Goal: Task Accomplishment & Management: Complete application form

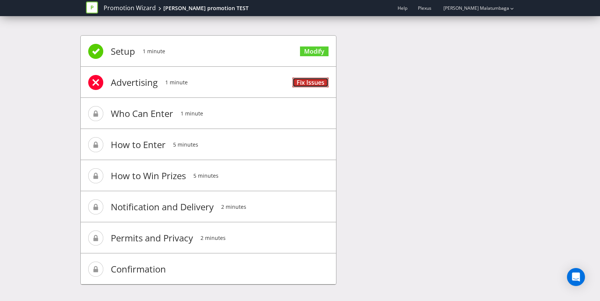
click at [305, 82] on link "Fix Issues" at bounding box center [310, 83] width 36 height 10
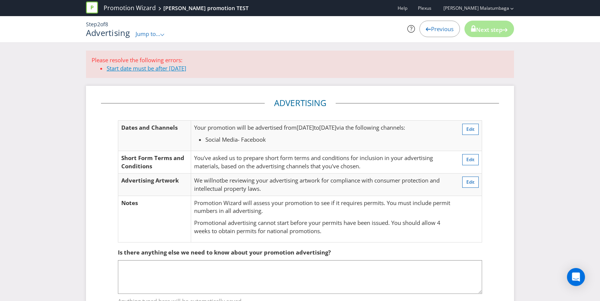
click at [148, 69] on link "Start date must be after today" at bounding box center [147, 69] width 80 height 8
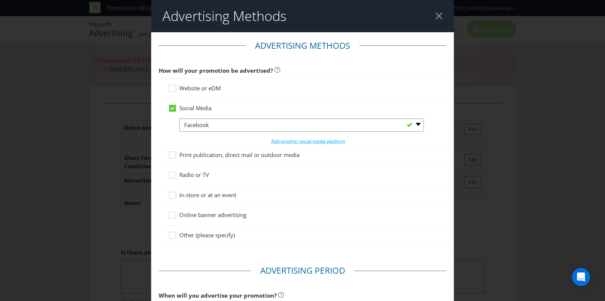
scroll to position [264, 0]
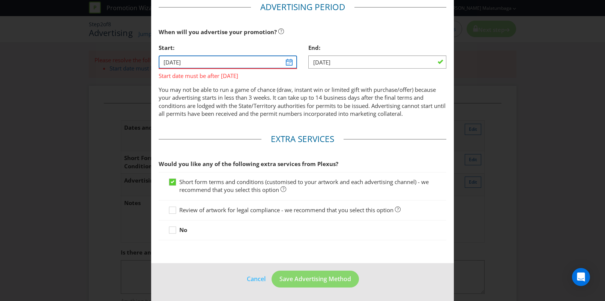
click at [283, 62] on input "19/08/25" at bounding box center [228, 62] width 138 height 13
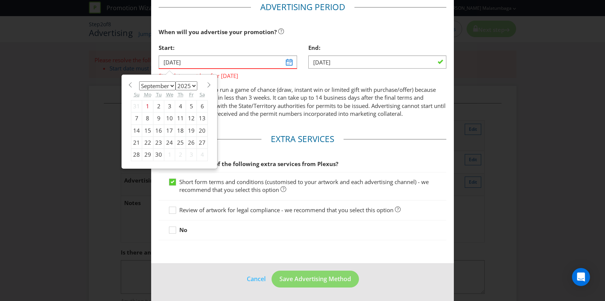
click at [157, 107] on div "2" at bounding box center [158, 106] width 11 height 12
type input "[DATE]"
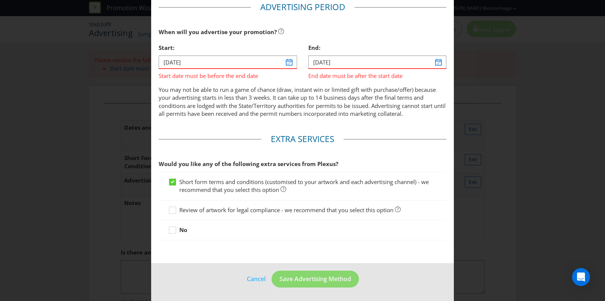
click at [436, 67] on div "30/08/25 End date must be after the start date" at bounding box center [377, 68] width 138 height 24
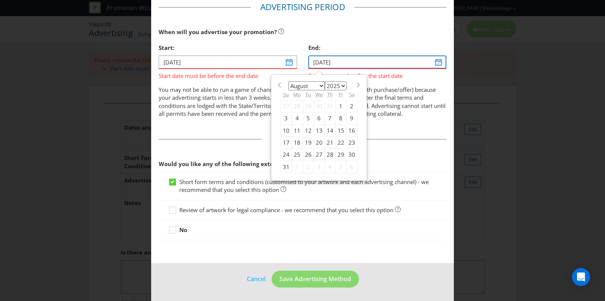
click at [436, 62] on input "30/08/25" at bounding box center [377, 62] width 138 height 13
click at [284, 167] on div "31" at bounding box center [286, 167] width 11 height 12
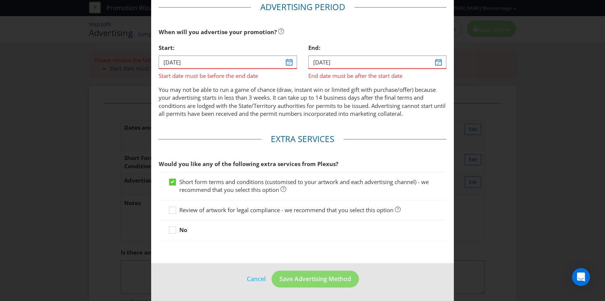
type input "31/08/25"
click at [323, 280] on span "Save Advertising Method" at bounding box center [316, 279] width 72 height 8
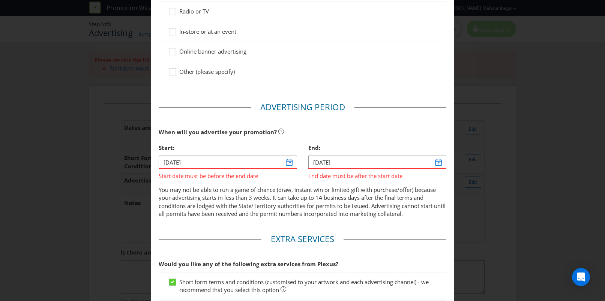
scroll to position [220, 0]
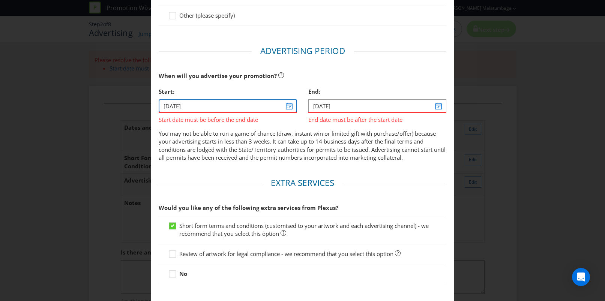
click at [289, 106] on input "[DATE]" at bounding box center [228, 105] width 138 height 13
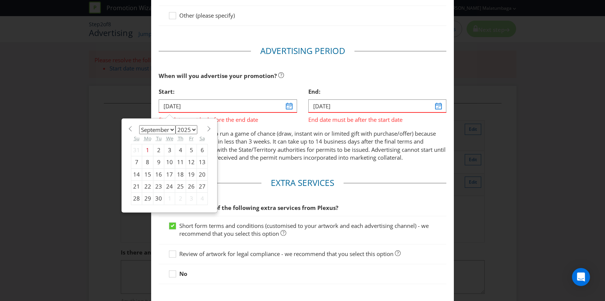
click at [159, 149] on div "2" at bounding box center [158, 150] width 11 height 12
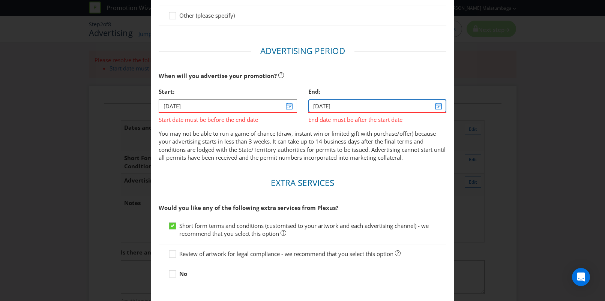
click at [433, 106] on input "31/08/25" at bounding box center [377, 105] width 138 height 13
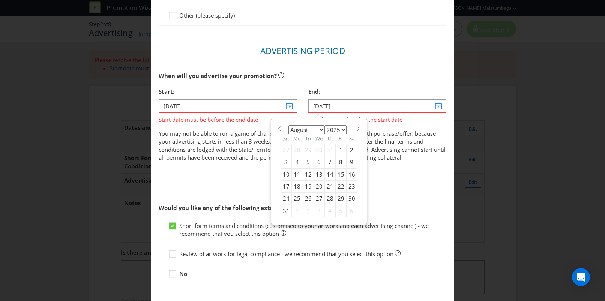
click at [281, 210] on div "31" at bounding box center [286, 211] width 11 height 12
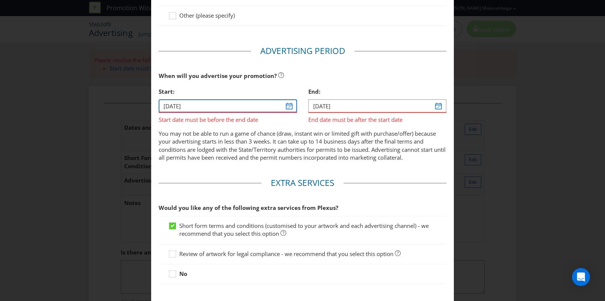
click at [282, 108] on input "[DATE]" at bounding box center [228, 105] width 138 height 13
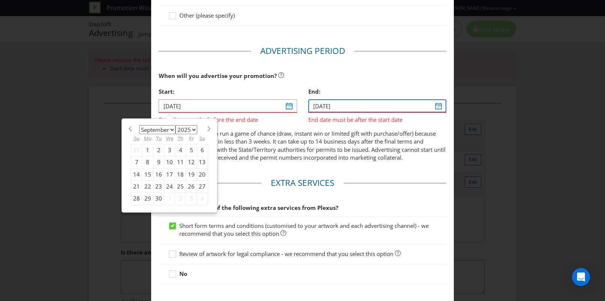
click at [433, 108] on input "31/08/25" at bounding box center [377, 105] width 138 height 13
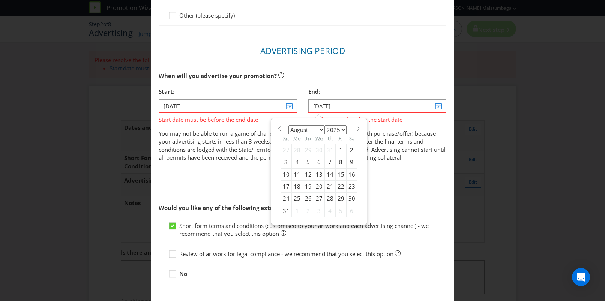
click at [284, 210] on div "31" at bounding box center [286, 211] width 11 height 12
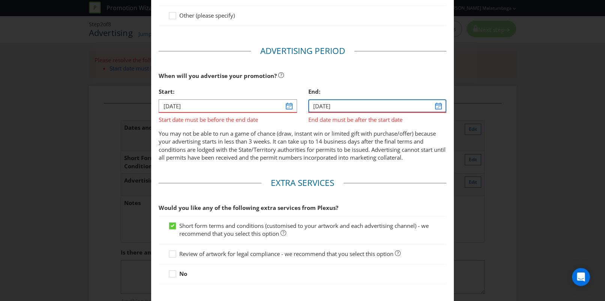
click at [431, 104] on input "31/08/25" at bounding box center [377, 105] width 138 height 13
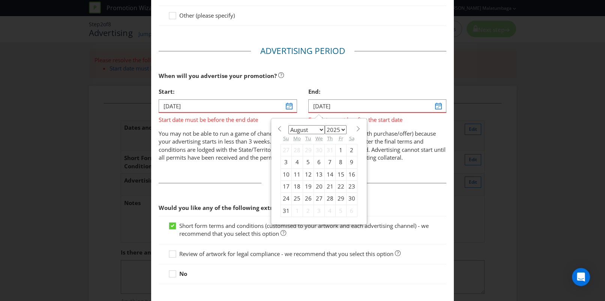
click at [319, 130] on select "January February March April May June July August September October November De…" at bounding box center [307, 129] width 36 height 9
select select "8"
click at [289, 125] on select "January February March April May June July August September October November De…" at bounding box center [307, 129] width 36 height 9
click at [304, 198] on div "30" at bounding box center [308, 199] width 11 height 12
type input "[DATE]"
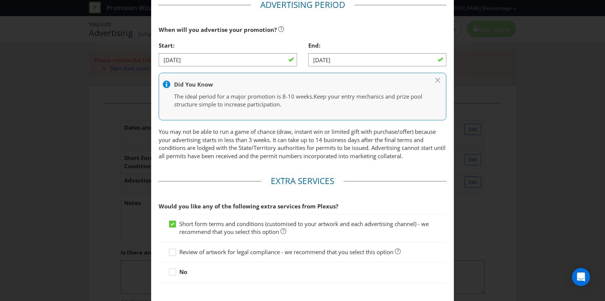
scroll to position [308, 0]
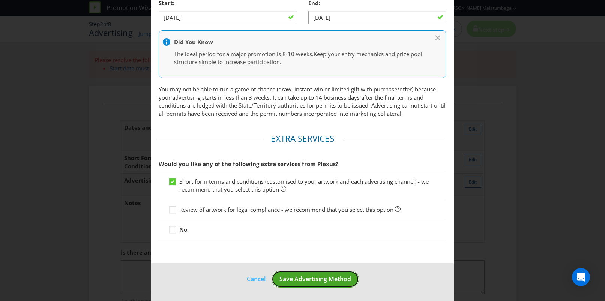
click at [305, 277] on span "Save Advertising Method" at bounding box center [316, 279] width 72 height 8
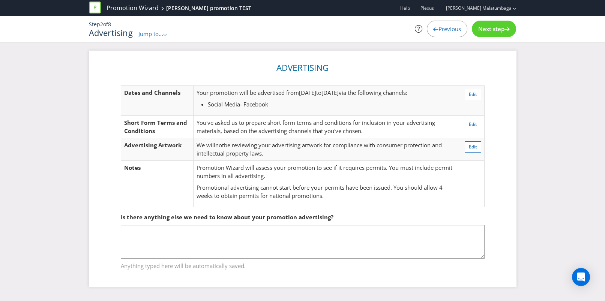
click at [500, 25] on div "Next step" at bounding box center [494, 29] width 44 height 17
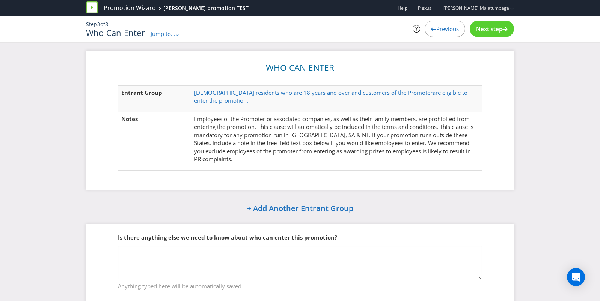
click at [497, 28] on span "Next step" at bounding box center [489, 29] width 26 height 8
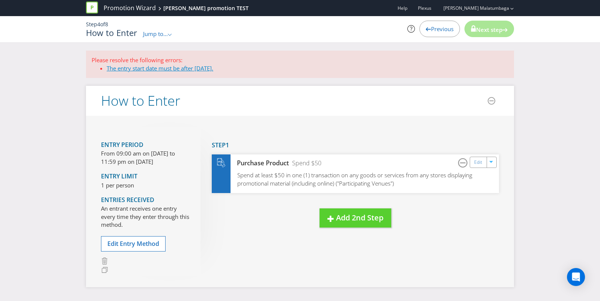
click at [199, 69] on link "The entry start date must be after today." at bounding box center [160, 69] width 107 height 8
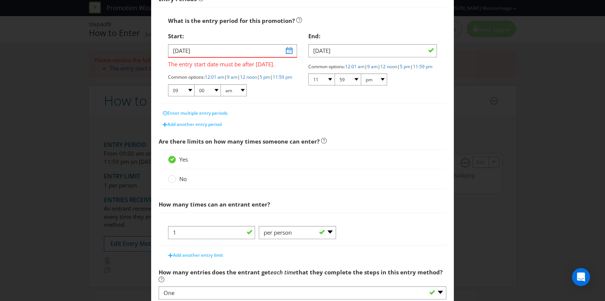
scroll to position [111, 0]
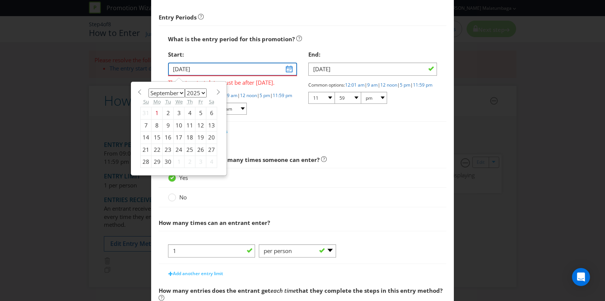
click at [286, 68] on input "19/08/25" at bounding box center [232, 69] width 129 height 13
click at [165, 112] on div "2" at bounding box center [168, 113] width 11 height 12
type input "[DATE]"
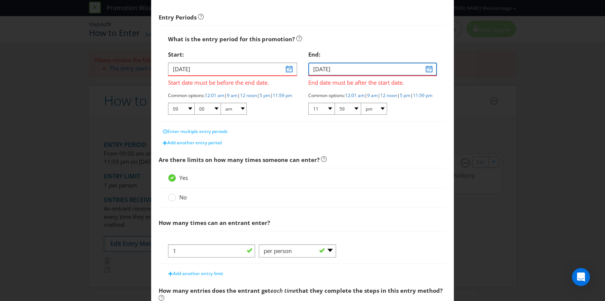
click at [426, 69] on input "31/08/25" at bounding box center [372, 69] width 129 height 13
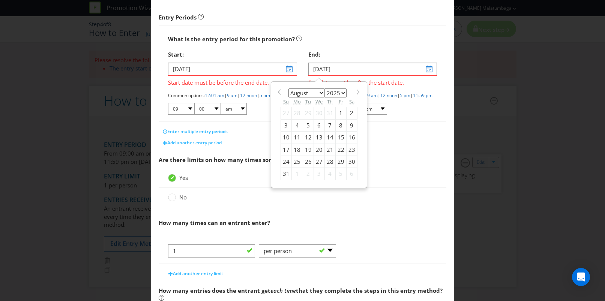
click at [318, 93] on select "January February March April May June July August September October November De…" at bounding box center [307, 93] width 36 height 9
select select "8"
click at [289, 89] on select "January February March April May June July August September October November De…" at bounding box center [307, 93] width 36 height 9
click at [305, 163] on div "30" at bounding box center [308, 162] width 11 height 12
type input "[DATE]"
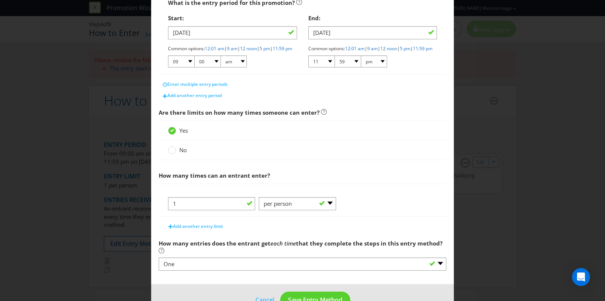
scroll to position [175, 0]
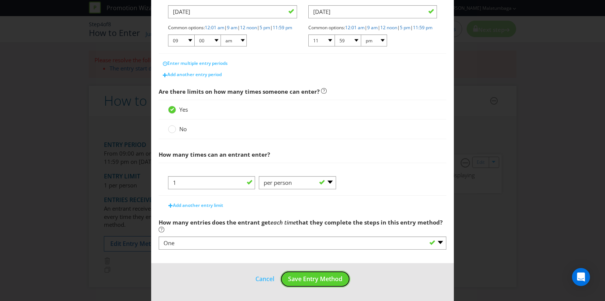
click at [311, 282] on span "Save Entry Method" at bounding box center [315, 279] width 54 height 8
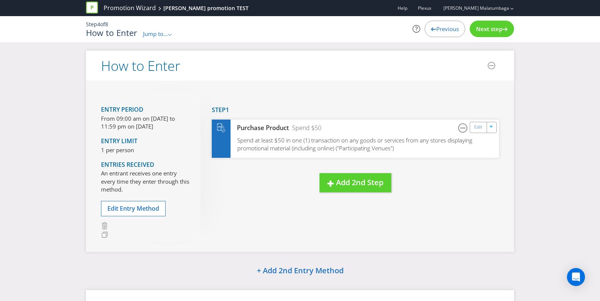
click at [496, 27] on span "Next step" at bounding box center [489, 29] width 26 height 8
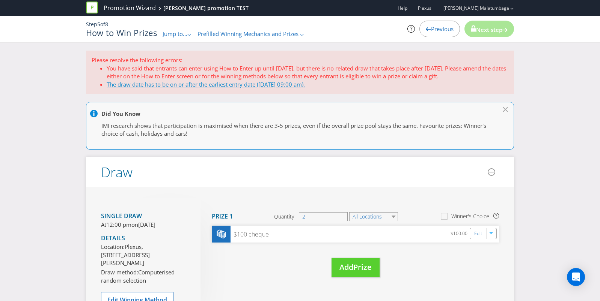
click at [228, 86] on link "The draw date has to be on or after the earliest entry date ([DATE] 09:00 am)." at bounding box center [206, 85] width 198 height 8
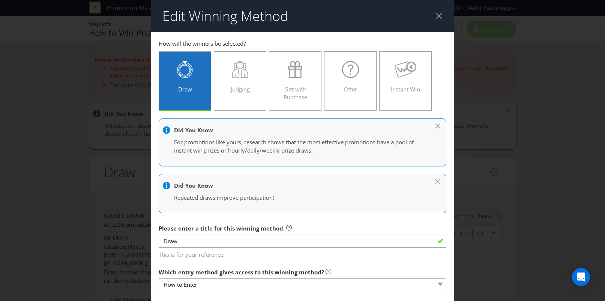
scroll to position [344, 0]
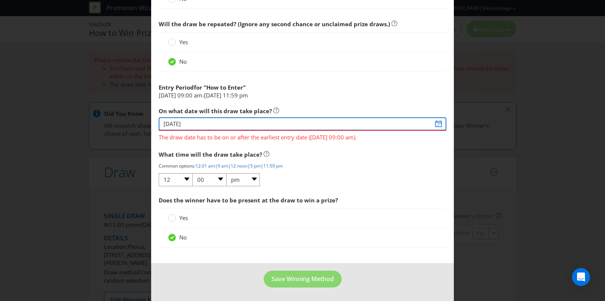
click at [241, 122] on input "[DATE]" at bounding box center [303, 123] width 288 height 13
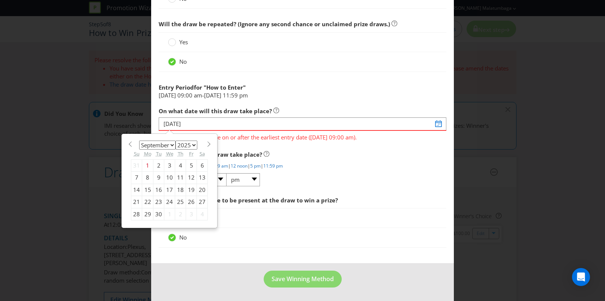
click at [159, 216] on div "30" at bounding box center [158, 214] width 11 height 12
type input "[DATE]"
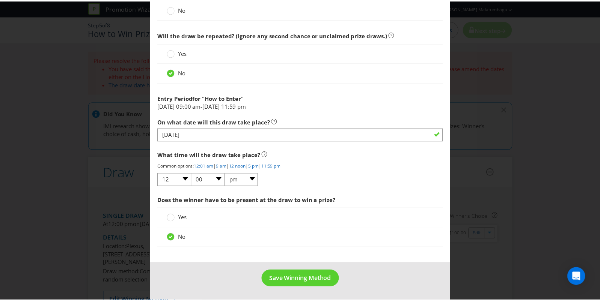
scroll to position [333, 0]
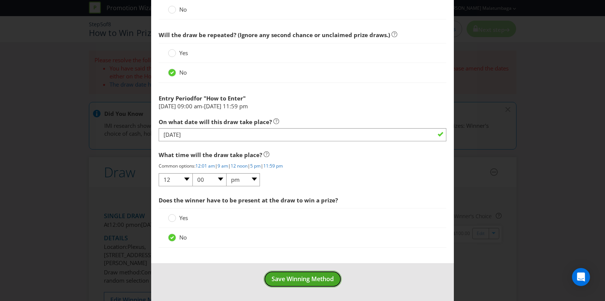
click at [296, 283] on span "Save Winning Method" at bounding box center [303, 279] width 62 height 8
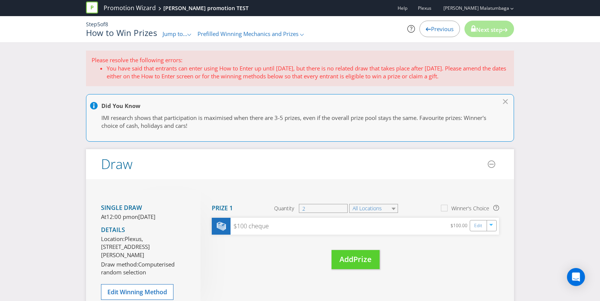
click at [163, 66] on li "You have said that entrants can enter using How to Enter up until [DATE], but t…" at bounding box center [308, 73] width 402 height 16
click at [192, 65] on li "You have said that entrants can enter using How to Enter up until [DATE], but t…" at bounding box center [308, 73] width 402 height 16
click at [494, 29] on span "Next step" at bounding box center [489, 30] width 26 height 8
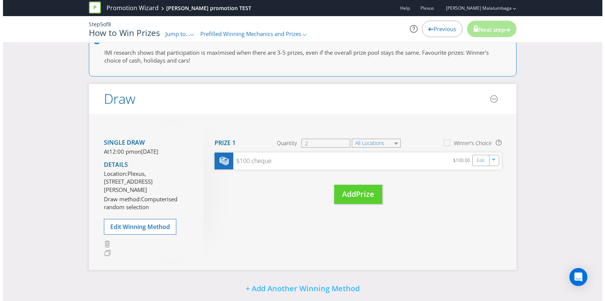
scroll to position [172, 0]
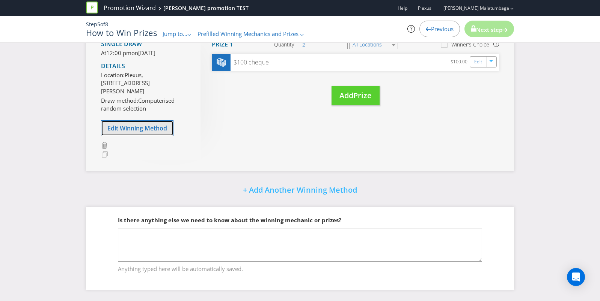
click at [135, 130] on span "Edit Winning Method" at bounding box center [137, 128] width 60 height 8
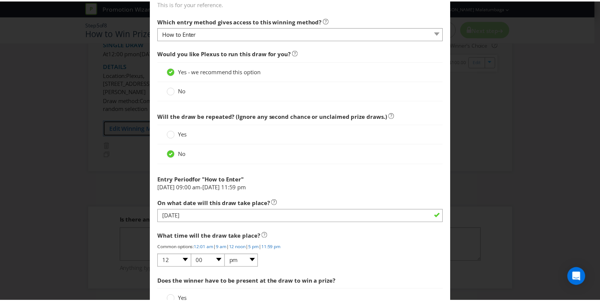
scroll to position [313, 0]
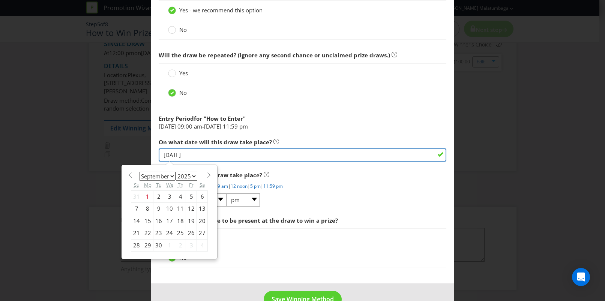
click at [216, 151] on input "[DATE]" at bounding box center [303, 155] width 288 height 13
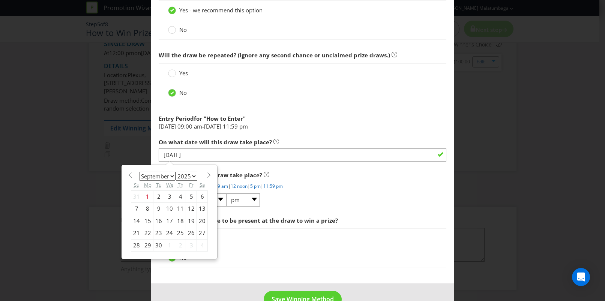
click at [155, 197] on div "2" at bounding box center [158, 197] width 11 height 12
type input "[DATE]"
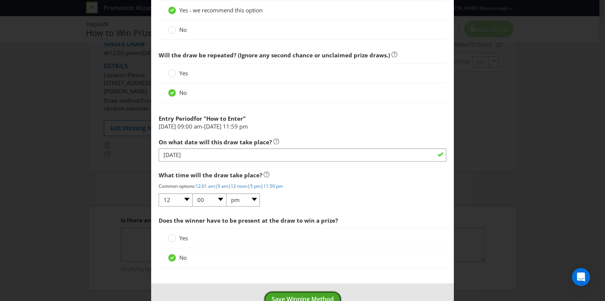
click at [321, 297] on span "Save Winning Method" at bounding box center [303, 299] width 62 height 8
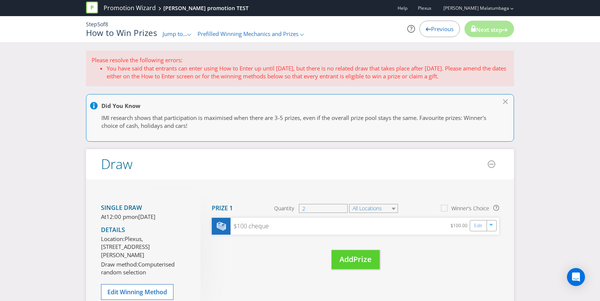
click at [215, 68] on li "You have said that entrants can enter using How to Enter up until [DATE], but t…" at bounding box center [308, 73] width 402 height 16
click at [490, 29] on span "Next step" at bounding box center [489, 30] width 26 height 8
click at [426, 29] on icon at bounding box center [428, 29] width 5 height 4
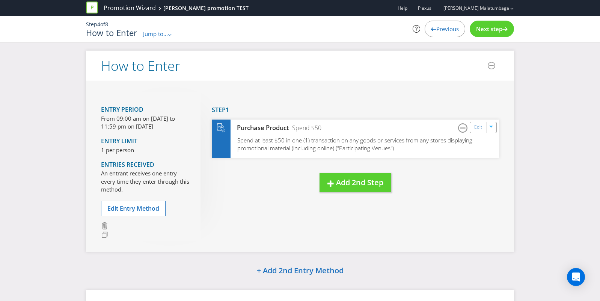
click at [502, 27] on icon at bounding box center [504, 29] width 5 height 4
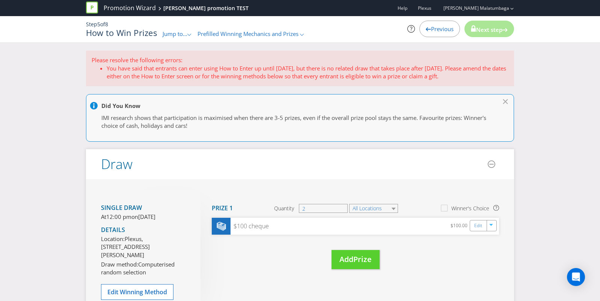
click at [504, 102] on div at bounding box center [303, 106] width 427 height 9
click at [506, 101] on icon at bounding box center [505, 101] width 5 height 5
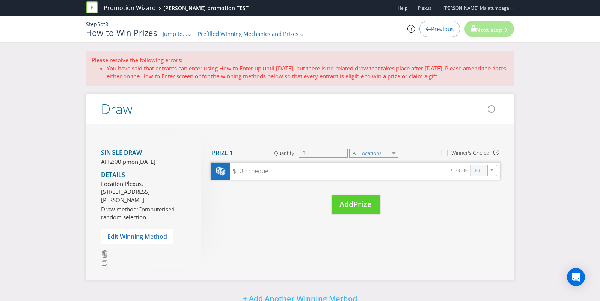
click at [481, 171] on link "Edit" at bounding box center [479, 170] width 8 height 9
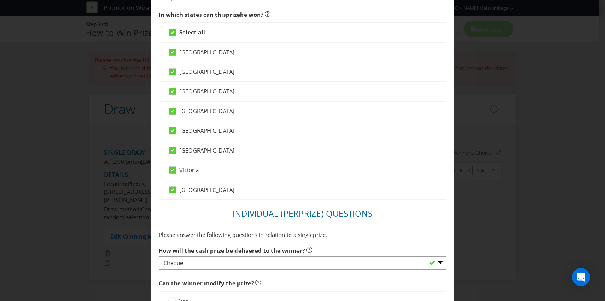
scroll to position [469, 0]
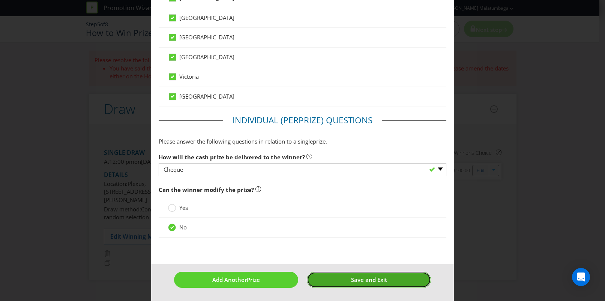
click at [353, 282] on span "Save and Exit" at bounding box center [369, 280] width 36 height 8
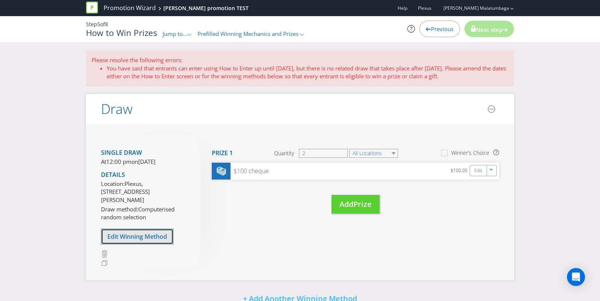
click at [142, 241] on span "Edit Winning Method" at bounding box center [137, 237] width 60 height 8
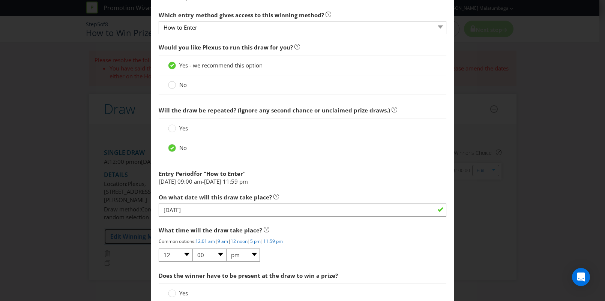
scroll to position [333, 0]
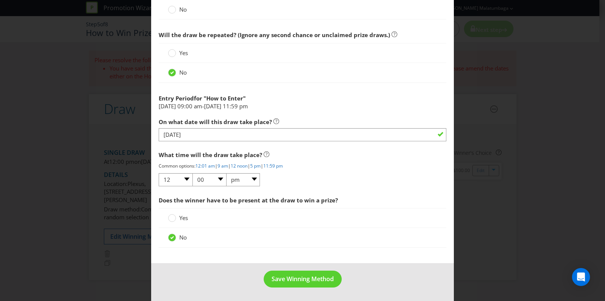
click at [221, 103] on span "[DATE]" at bounding box center [212, 106] width 17 height 8
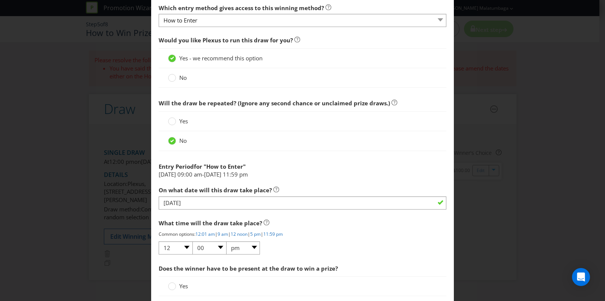
scroll to position [270, 0]
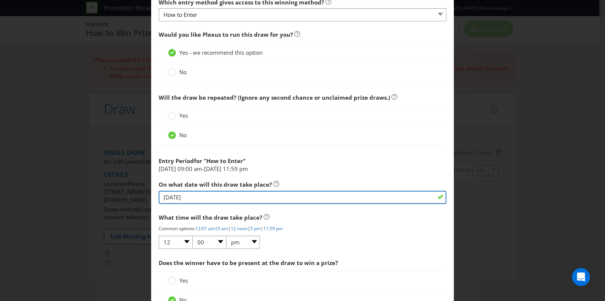
click at [218, 198] on input "[DATE]" at bounding box center [303, 197] width 288 height 13
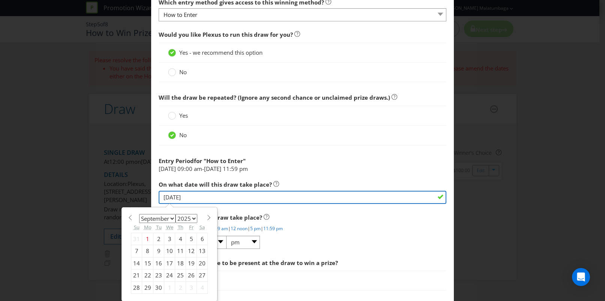
click at [206, 194] on input "[DATE]" at bounding box center [303, 197] width 288 height 13
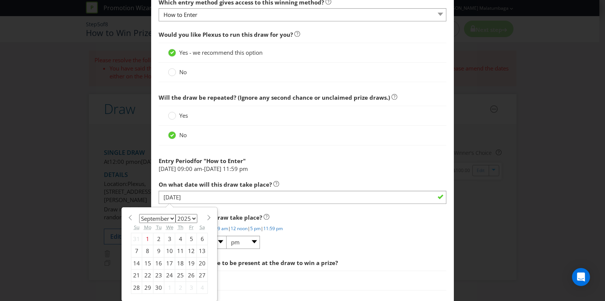
click at [420, 256] on span "Does the winner have to be present at the draw to win a prize?" at bounding box center [303, 263] width 288 height 15
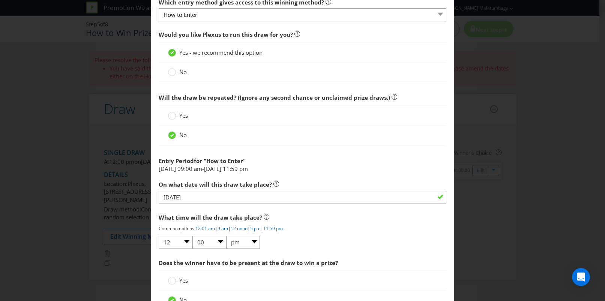
scroll to position [333, 0]
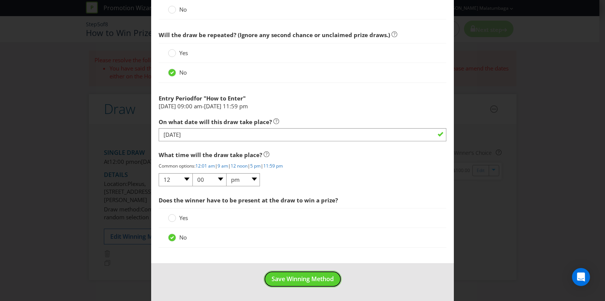
click at [298, 280] on span "Save Winning Method" at bounding box center [303, 279] width 62 height 8
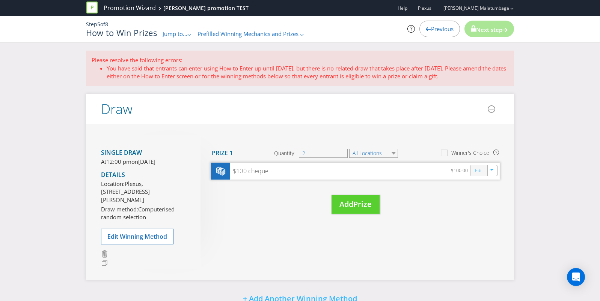
click at [480, 169] on link "Edit" at bounding box center [479, 170] width 8 height 9
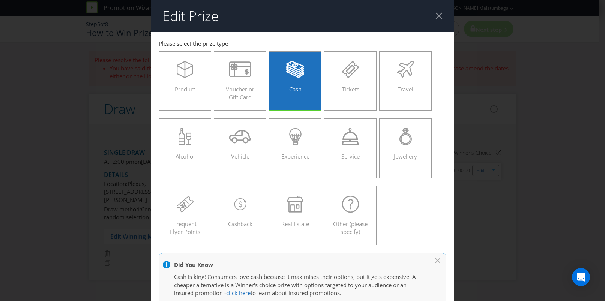
click at [437, 17] on div at bounding box center [439, 15] width 7 height 7
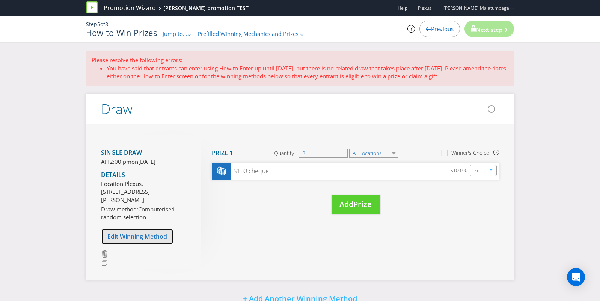
click at [149, 241] on span "Edit Winning Method" at bounding box center [137, 237] width 60 height 8
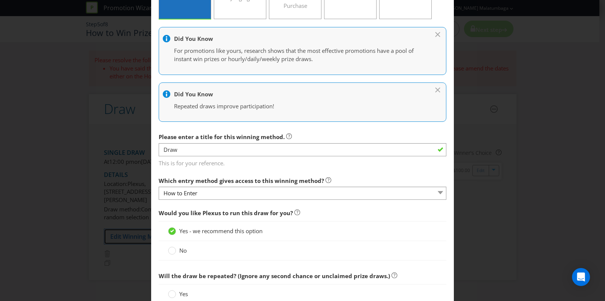
scroll to position [188, 0]
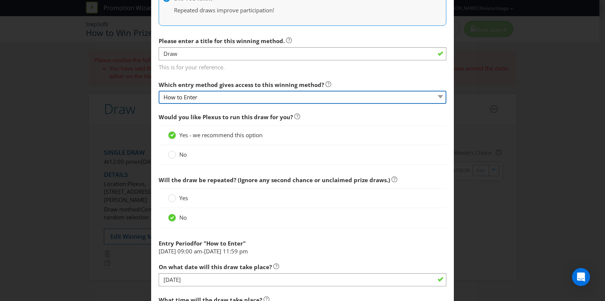
click at [225, 98] on select "How to Enter" at bounding box center [303, 97] width 288 height 13
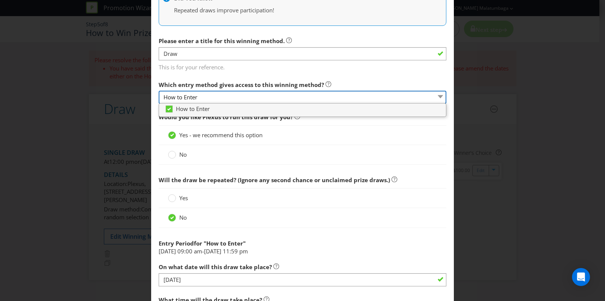
click at [220, 98] on select "How to Enter" at bounding box center [303, 97] width 288 height 13
click at [274, 100] on select "How to Enter" at bounding box center [303, 97] width 288 height 13
drag, startPoint x: 266, startPoint y: 100, endPoint x: 255, endPoint y: 103, distance: 11.3
click at [266, 100] on select "How to Enter" at bounding box center [303, 97] width 288 height 13
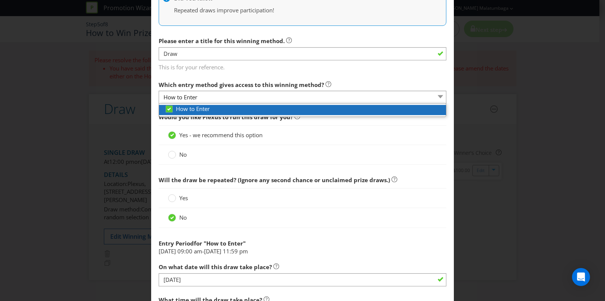
click at [235, 110] on div "How to Enter" at bounding box center [305, 109] width 281 height 8
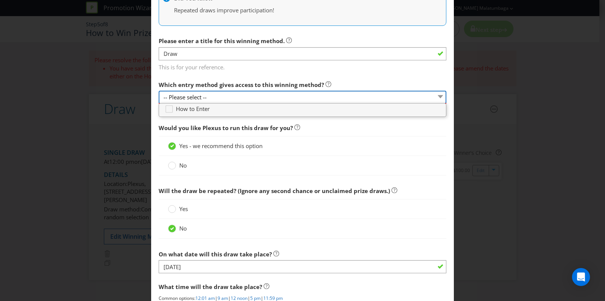
click at [235, 94] on select "-- Please select --" at bounding box center [303, 97] width 288 height 13
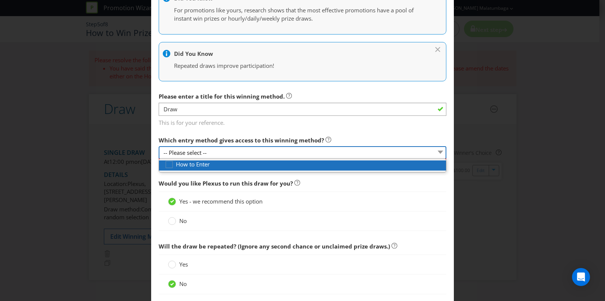
scroll to position [257, 0]
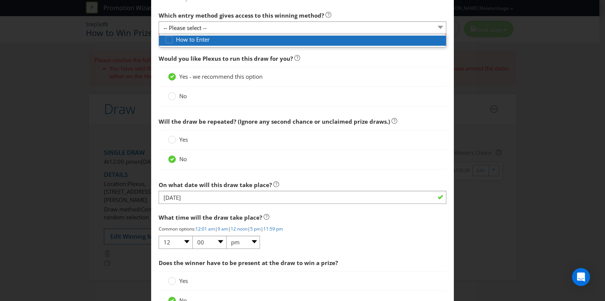
click at [202, 39] on span "How to Enter" at bounding box center [193, 40] width 34 height 8
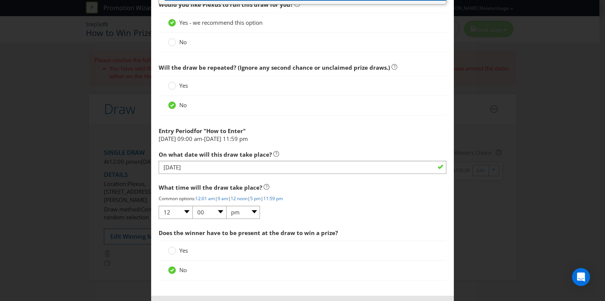
scroll to position [333, 0]
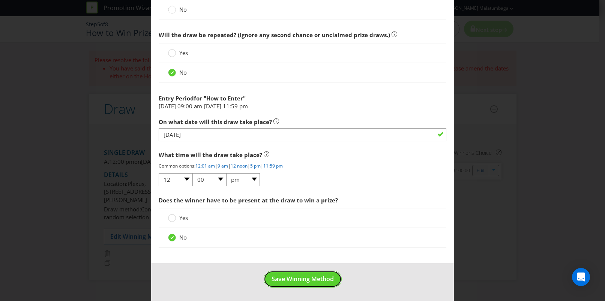
click at [293, 283] on span "Save Winning Method" at bounding box center [303, 279] width 62 height 8
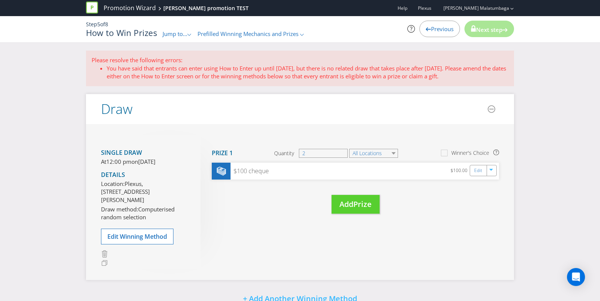
click at [432, 24] on div "Previous" at bounding box center [439, 29] width 41 height 17
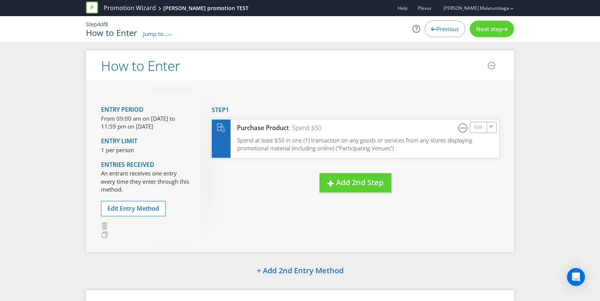
click at [432, 28] on icon at bounding box center [433, 29] width 5 height 4
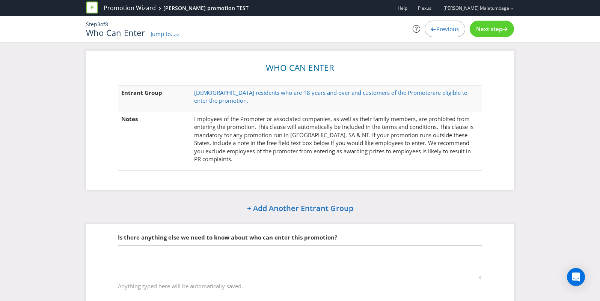
click at [432, 28] on icon at bounding box center [433, 29] width 5 height 4
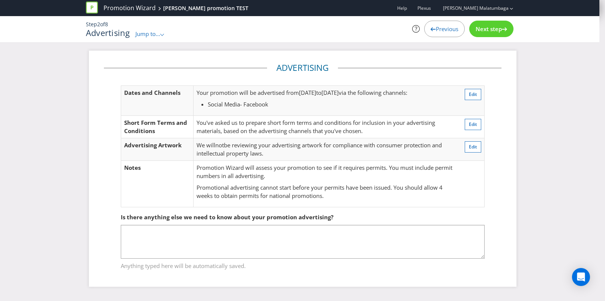
click at [432, 28] on icon at bounding box center [433, 29] width 5 height 4
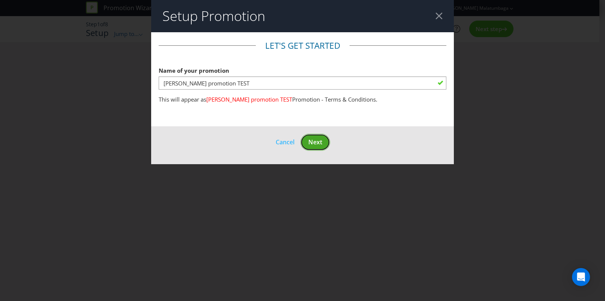
click at [311, 139] on span "Next" at bounding box center [315, 142] width 14 height 8
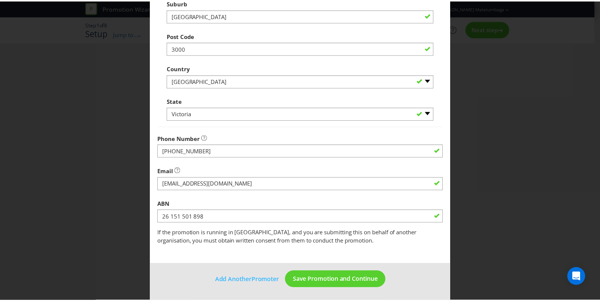
scroll to position [188, 0]
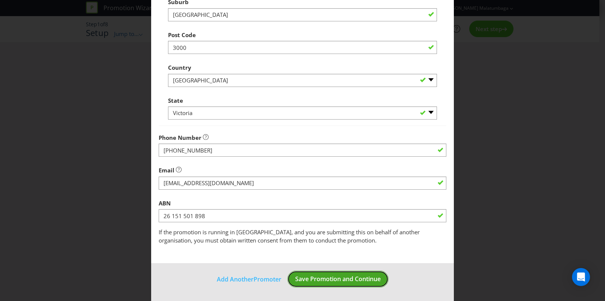
click at [330, 278] on span "Save Promotion and Continue" at bounding box center [338, 279] width 86 height 8
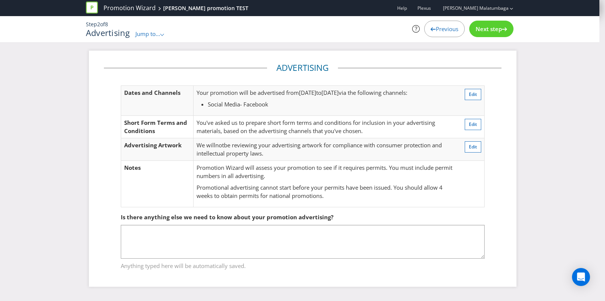
click at [479, 30] on span "Next step" at bounding box center [489, 29] width 26 height 8
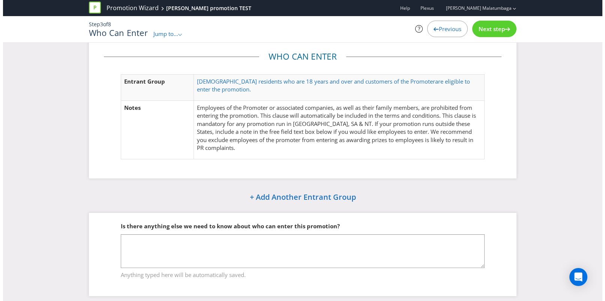
scroll to position [18, 0]
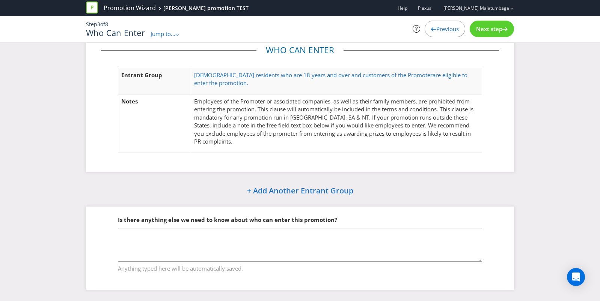
click at [493, 33] on div "Next step" at bounding box center [491, 29] width 44 height 17
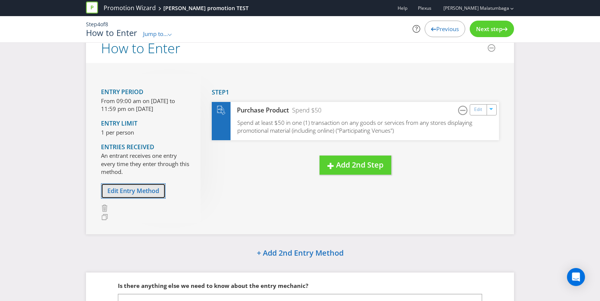
click at [125, 194] on span "Edit Entry Method" at bounding box center [133, 191] width 52 height 8
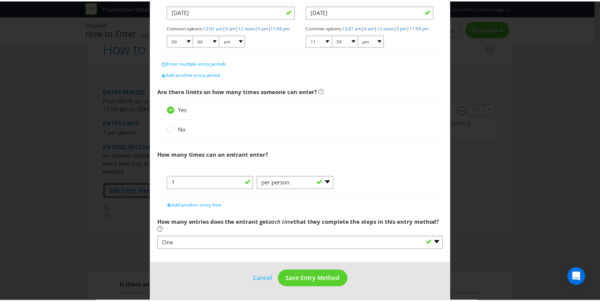
scroll to position [175, 0]
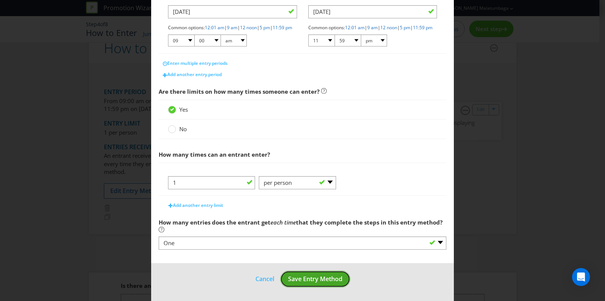
click at [323, 284] on button "Save Entry Method" at bounding box center [315, 279] width 70 height 17
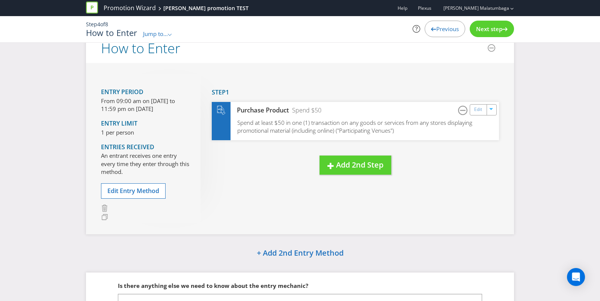
click at [480, 30] on span "Next step" at bounding box center [489, 29] width 26 height 8
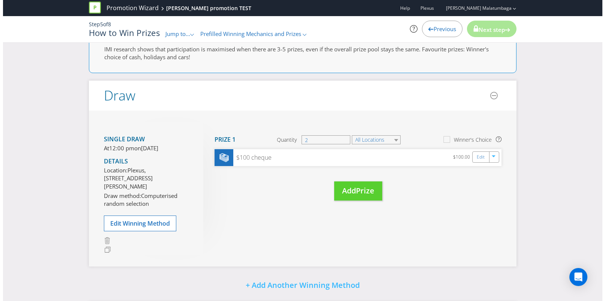
scroll to position [143, 0]
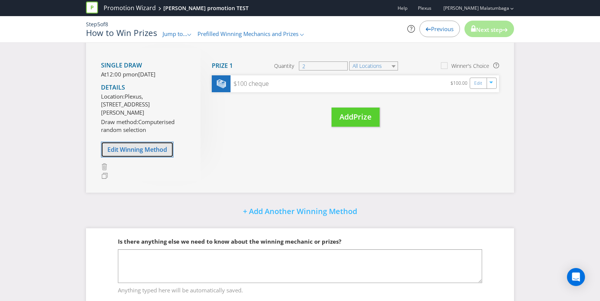
click at [142, 154] on span "Edit Winning Method" at bounding box center [137, 150] width 60 height 8
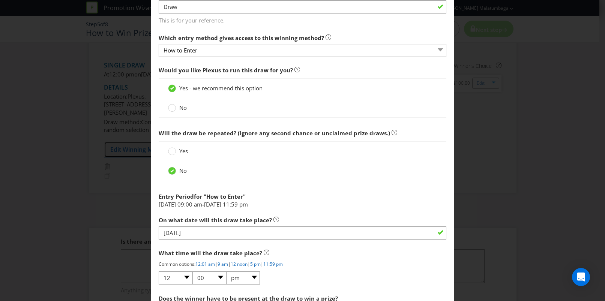
scroll to position [250, 0]
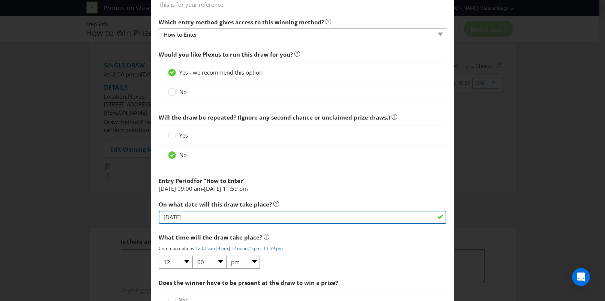
click at [186, 218] on input "[DATE]" at bounding box center [303, 217] width 288 height 13
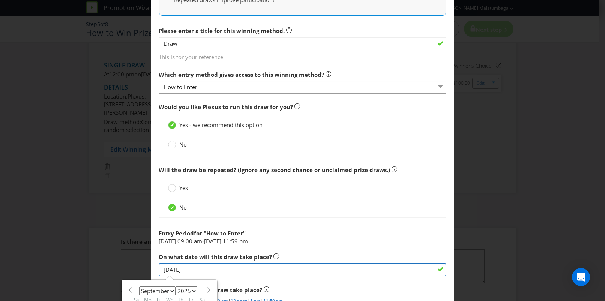
scroll to position [188, 0]
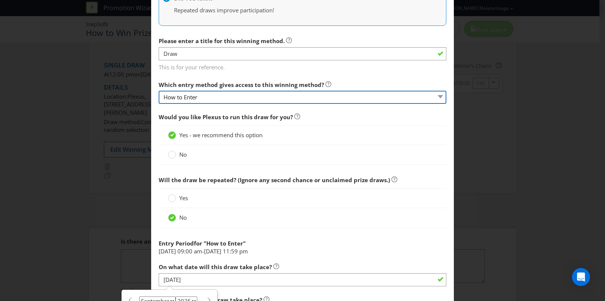
click at [206, 97] on select "How to Enter" at bounding box center [303, 97] width 288 height 13
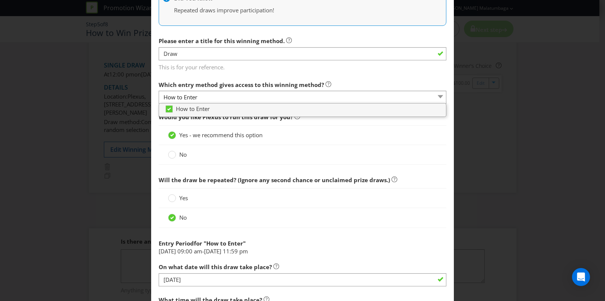
click at [192, 103] on div "How to Enter" at bounding box center [303, 110] width 288 height 14
drag, startPoint x: 201, startPoint y: 98, endPoint x: 200, endPoint y: 102, distance: 4.6
click at [201, 98] on select "How to Enter" at bounding box center [303, 97] width 288 height 13
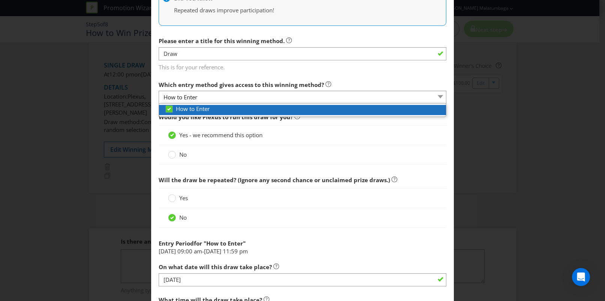
click at [199, 113] on div at bounding box center [305, 113] width 281 height 1
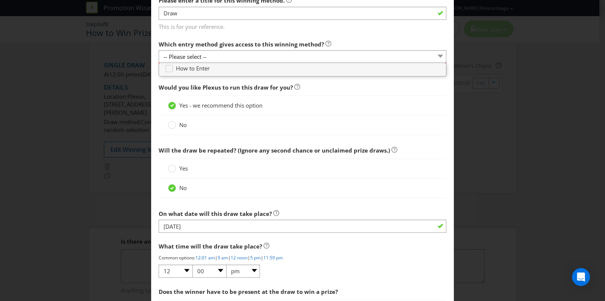
scroll to position [195, 0]
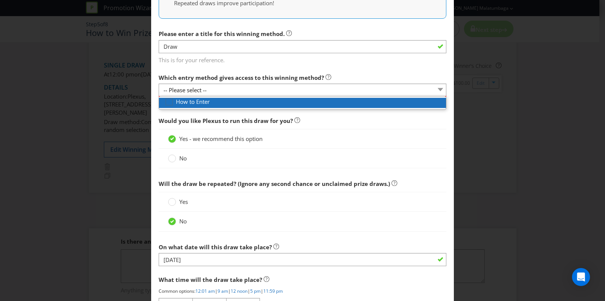
click at [167, 103] on icon at bounding box center [170, 103] width 11 height 11
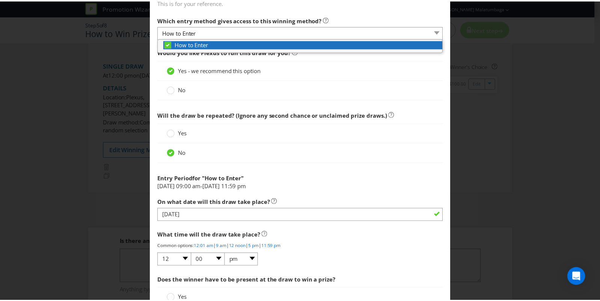
scroll to position [320, 0]
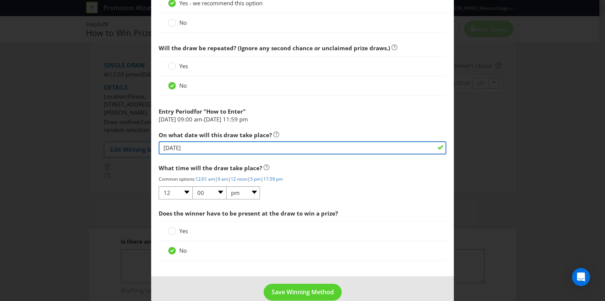
click at [193, 145] on input "[DATE]" at bounding box center [303, 147] width 288 height 13
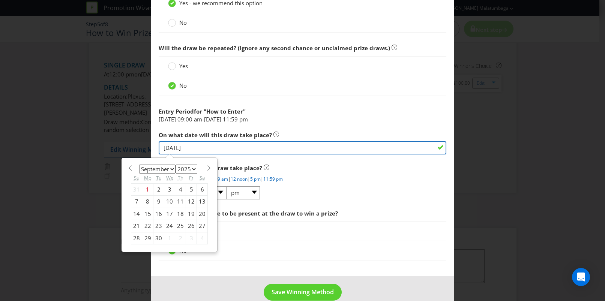
click at [193, 145] on input "[DATE]" at bounding box center [303, 147] width 288 height 13
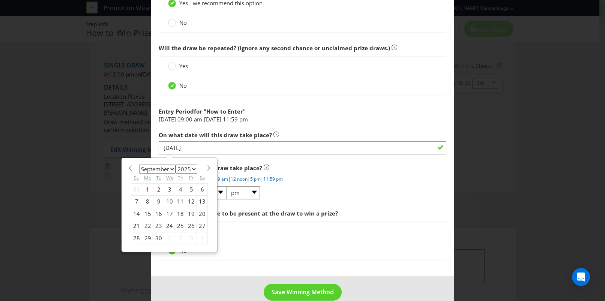
click at [158, 239] on div "30" at bounding box center [158, 238] width 11 height 12
type input "[DATE]"
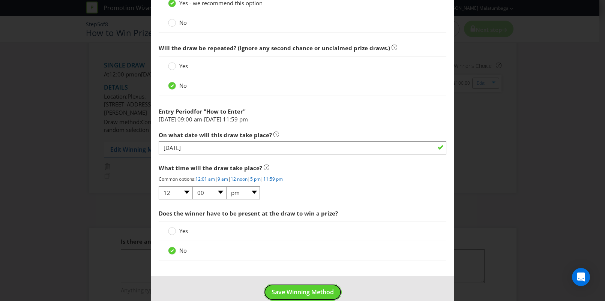
drag, startPoint x: 288, startPoint y: 293, endPoint x: 290, endPoint y: 288, distance: 5.7
click at [288, 293] on span "Save Winning Method" at bounding box center [303, 292] width 62 height 8
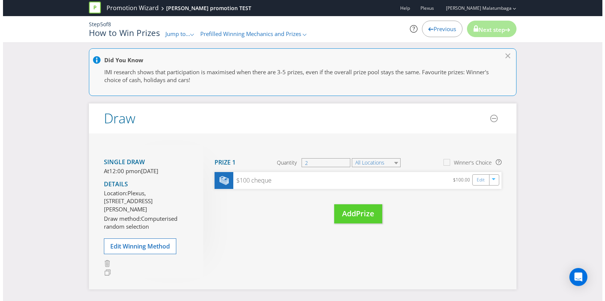
scroll to position [63, 0]
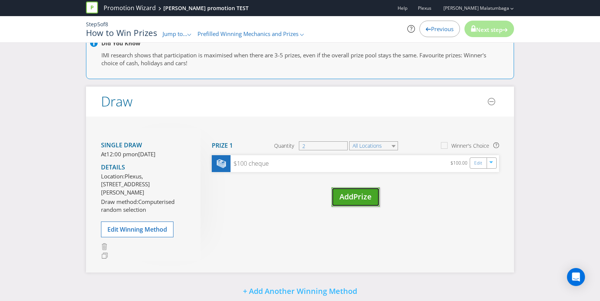
click at [359, 196] on span "Prize" at bounding box center [362, 197] width 18 height 10
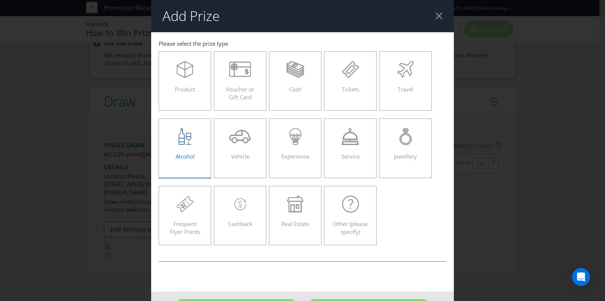
click at [181, 156] on span "Alcohol" at bounding box center [185, 157] width 19 height 8
click at [0, 0] on input "Alcohol" at bounding box center [0, 0] width 0 height 0
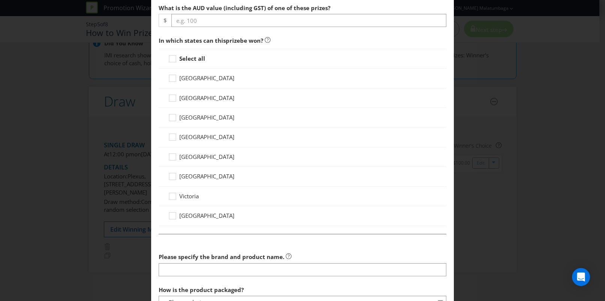
scroll to position [313, 0]
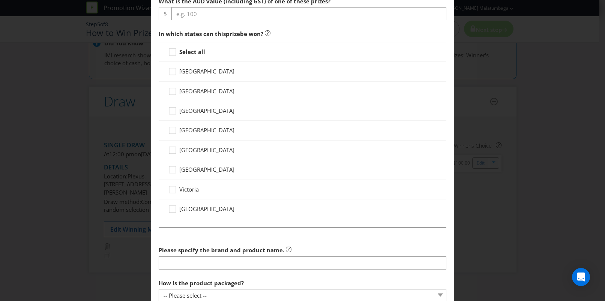
click at [171, 47] on div "Select all" at bounding box center [303, 52] width 288 height 20
click at [175, 52] on icon at bounding box center [173, 53] width 11 height 11
click at [0, 0] on input "Select all" at bounding box center [0, 0] width 0 height 0
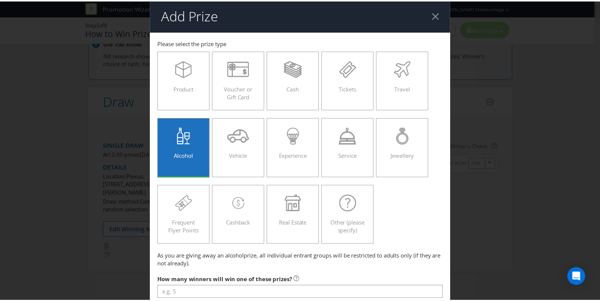
scroll to position [0, 0]
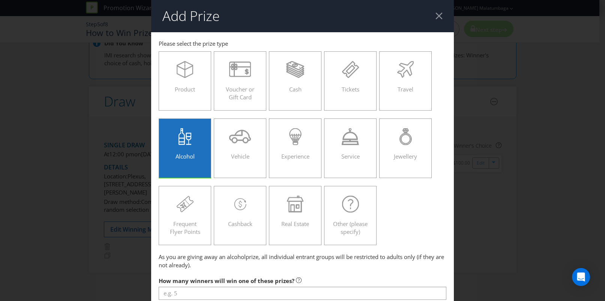
click at [437, 15] on div at bounding box center [439, 15] width 7 height 7
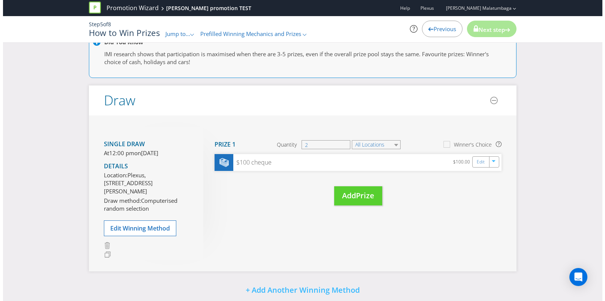
scroll to position [125, 0]
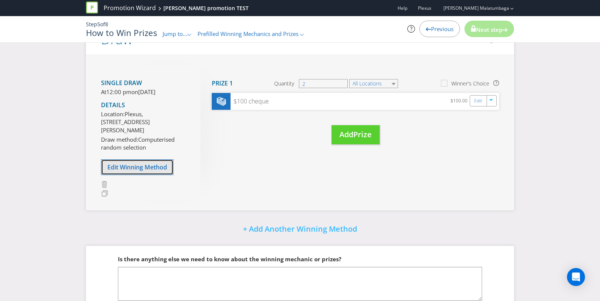
click at [145, 171] on span "Edit Winning Method" at bounding box center [137, 167] width 60 height 8
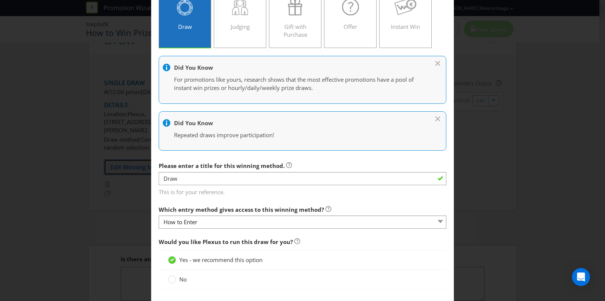
scroll to position [125, 0]
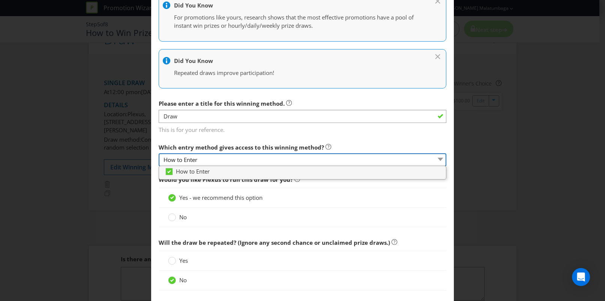
click at [360, 161] on select "How to Enter" at bounding box center [303, 159] width 288 height 13
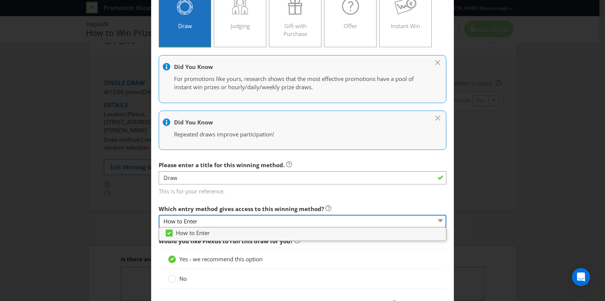
scroll to position [63, 0]
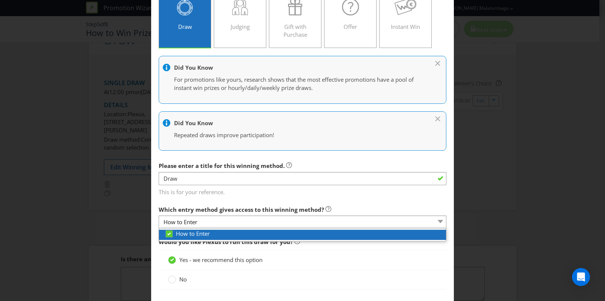
click at [200, 237] on span "How to Enter" at bounding box center [193, 234] width 34 height 8
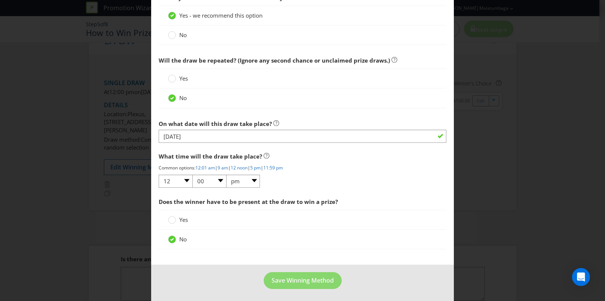
scroll to position [320, 0]
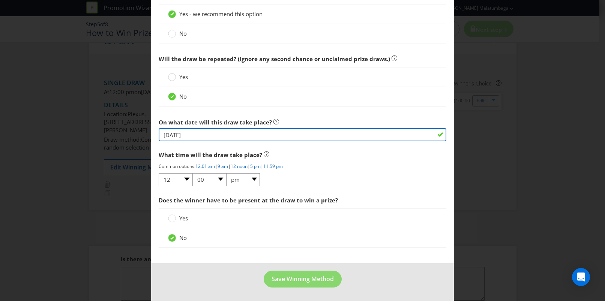
click at [190, 135] on input "[DATE]" at bounding box center [303, 134] width 288 height 13
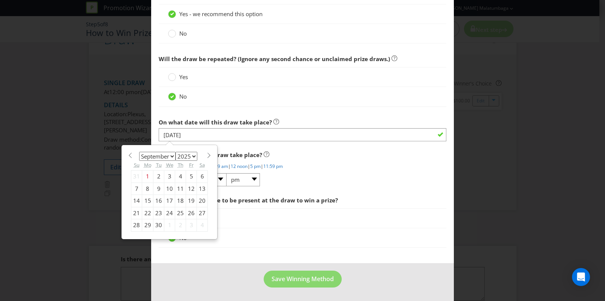
click at [128, 156] on span at bounding box center [130, 156] width 6 height 6
select select "7"
click at [187, 176] on div "1" at bounding box center [191, 177] width 11 height 12
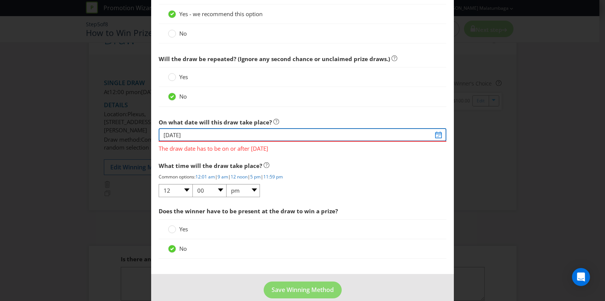
click at [245, 134] on input "[DATE]" at bounding box center [303, 134] width 288 height 13
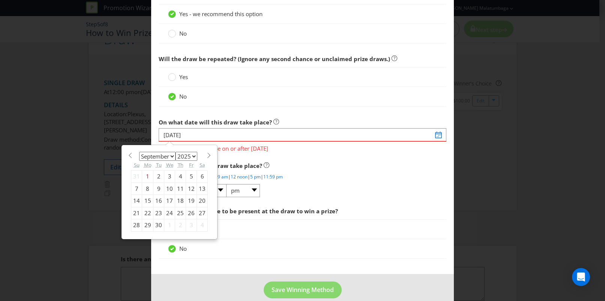
click at [147, 175] on div "1" at bounding box center [147, 177] width 11 height 12
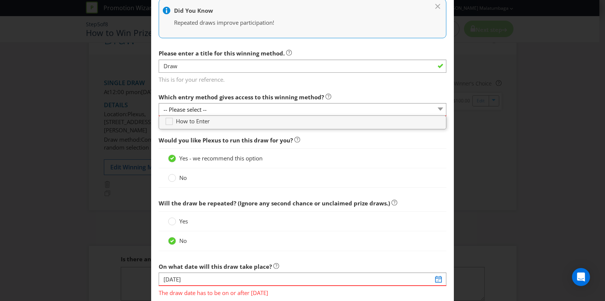
scroll to position [132, 0]
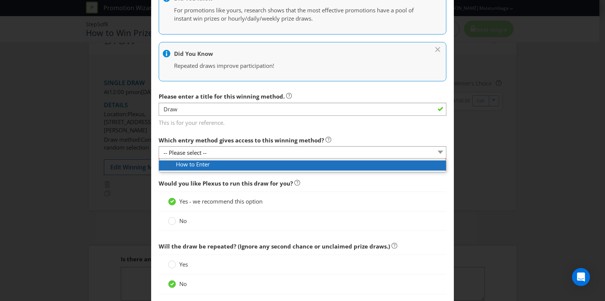
click at [171, 165] on icon at bounding box center [170, 166] width 11 height 11
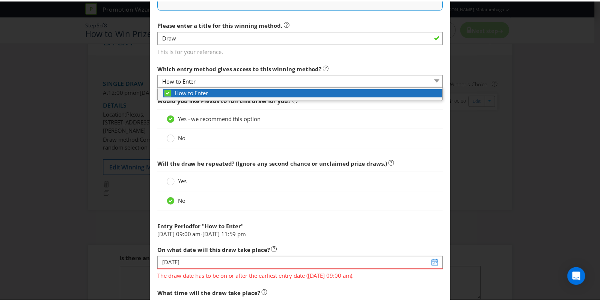
scroll to position [320, 0]
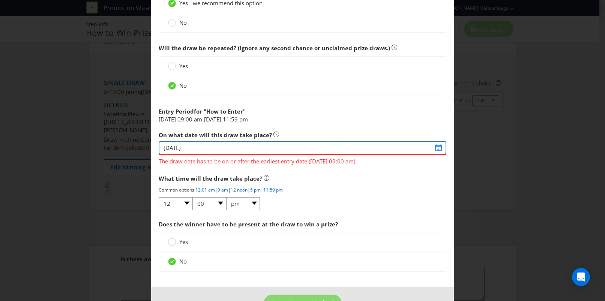
click at [235, 150] on input "[DATE]" at bounding box center [303, 147] width 288 height 13
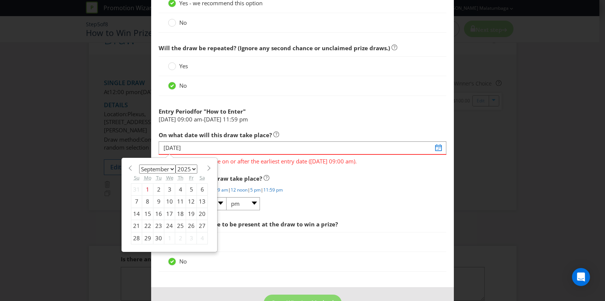
click at [168, 189] on div "3" at bounding box center [169, 189] width 11 height 12
type input "[DATE]"
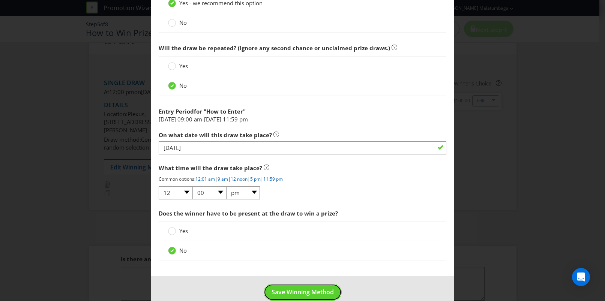
click at [308, 293] on span "Save Winning Method" at bounding box center [303, 292] width 62 height 8
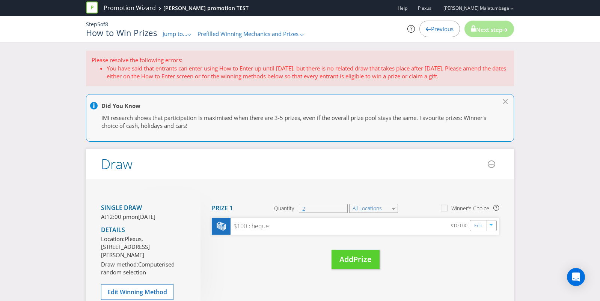
click at [507, 102] on div at bounding box center [303, 106] width 427 height 9
click at [426, 26] on div at bounding box center [428, 27] width 5 height 5
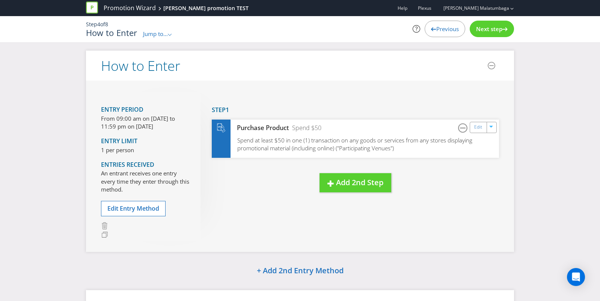
click at [424, 26] on div "Previous" at bounding box center [444, 29] width 41 height 17
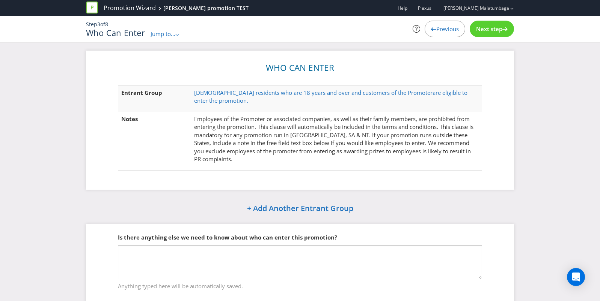
click at [448, 24] on div "Previous" at bounding box center [444, 29] width 41 height 17
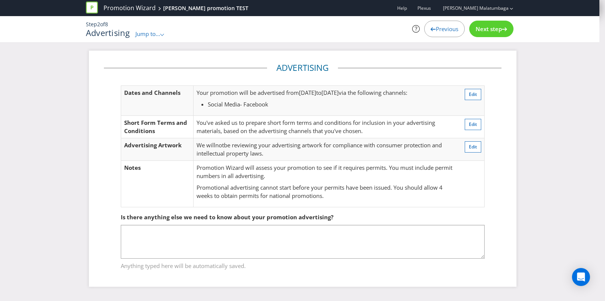
click at [447, 25] on div "Previous" at bounding box center [444, 29] width 41 height 17
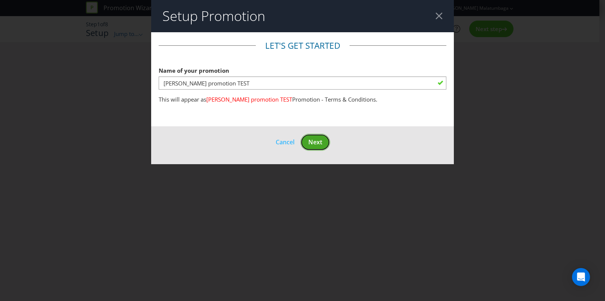
click at [316, 145] on span "Next" at bounding box center [315, 142] width 14 height 8
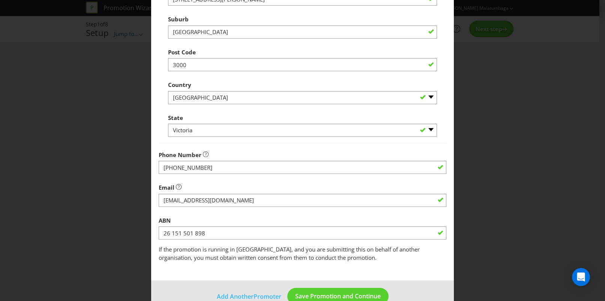
scroll to position [188, 0]
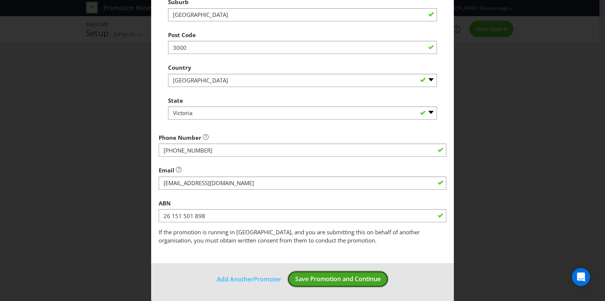
click at [340, 277] on span "Save Promotion and Continue" at bounding box center [338, 279] width 86 height 8
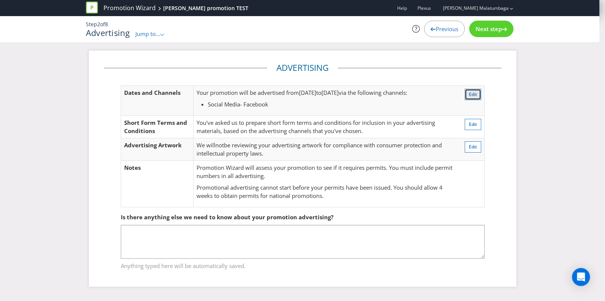
click at [472, 91] on span "Edit" at bounding box center [473, 94] width 8 height 6
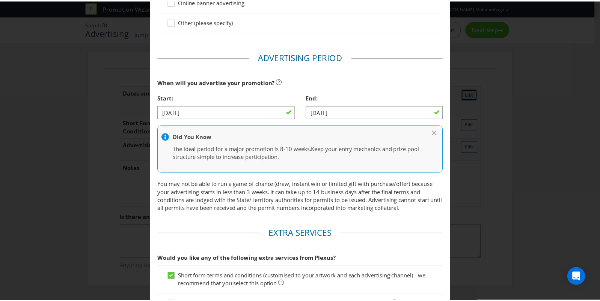
scroll to position [308, 0]
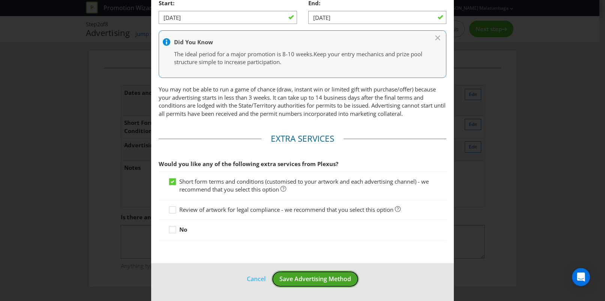
click at [329, 279] on span "Save Advertising Method" at bounding box center [316, 279] width 72 height 8
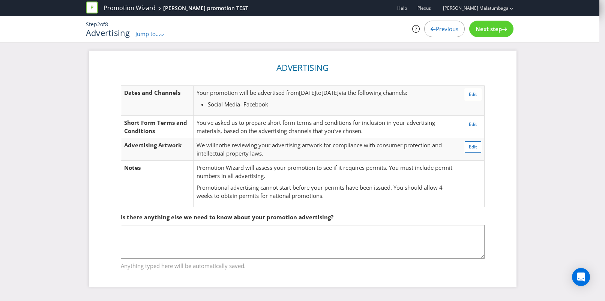
click at [495, 31] on span "Next step" at bounding box center [489, 29] width 26 height 8
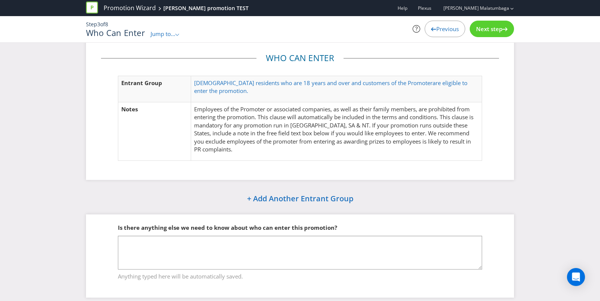
scroll to position [18, 0]
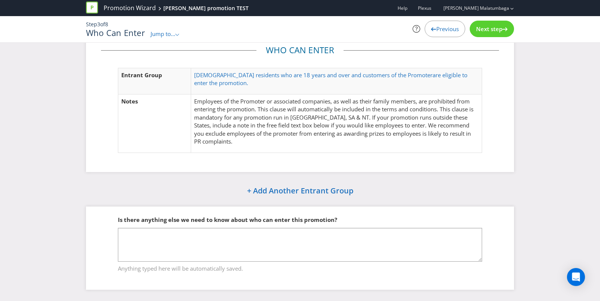
click at [492, 26] on span "Next step" at bounding box center [489, 29] width 26 height 8
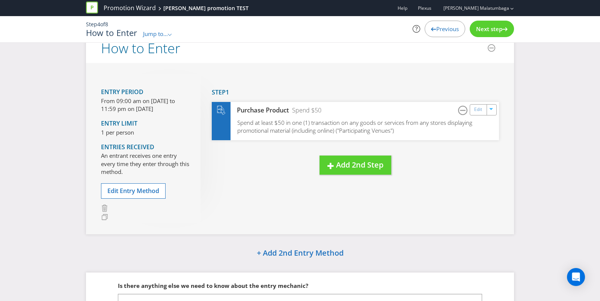
click at [160, 31] on span "Jump to..." at bounding box center [155, 34] width 25 height 8
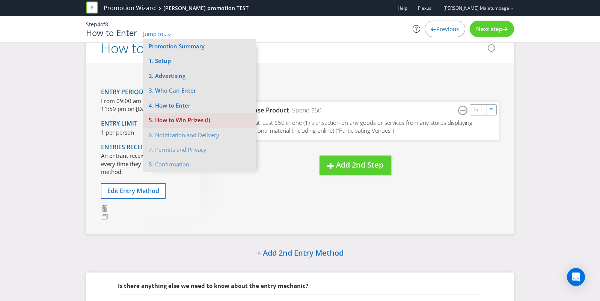
click at [186, 122] on li "5. How to Win Prizes (!)" at bounding box center [199, 120] width 113 height 15
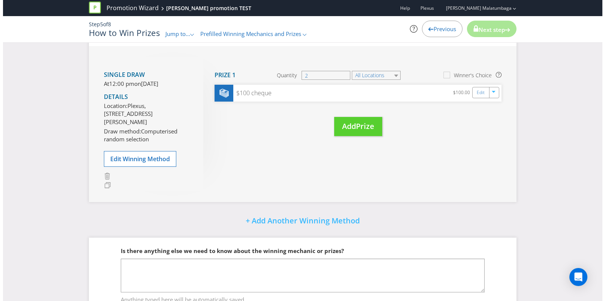
scroll to position [143, 0]
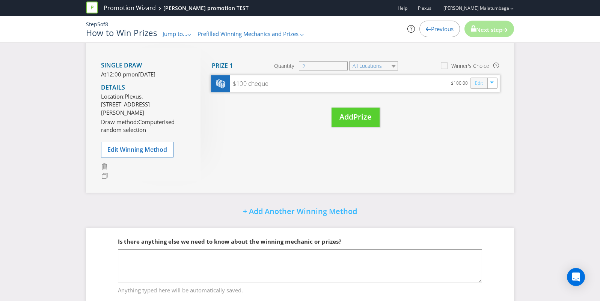
click at [476, 82] on link "Edit" at bounding box center [479, 83] width 8 height 9
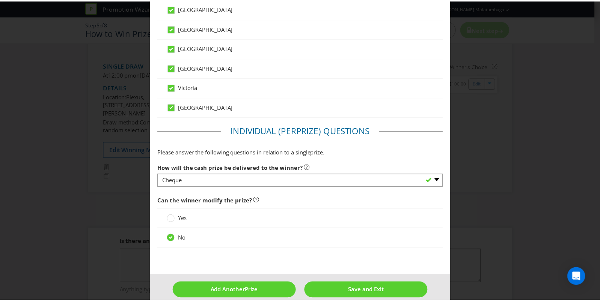
scroll to position [469, 0]
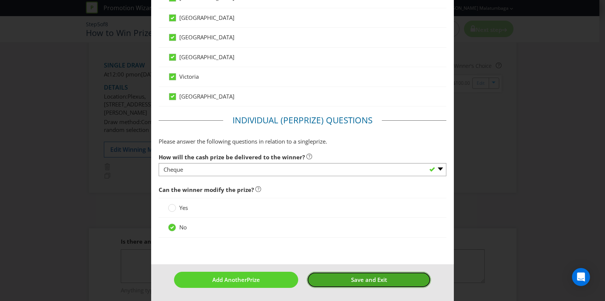
click at [374, 278] on span "Save and Exit" at bounding box center [369, 280] width 36 height 8
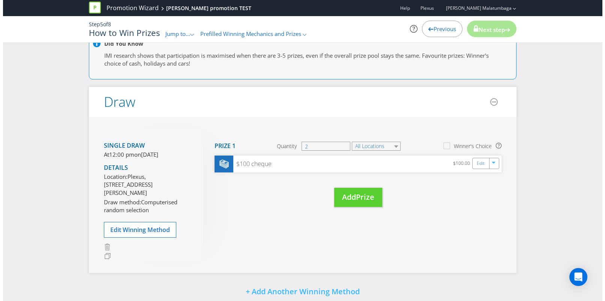
scroll to position [80, 0]
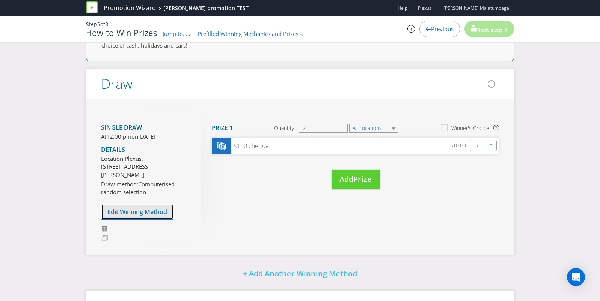
click at [136, 216] on span "Edit Winning Method" at bounding box center [137, 212] width 60 height 8
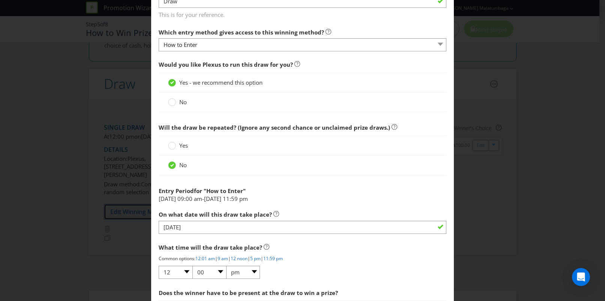
scroll to position [313, 0]
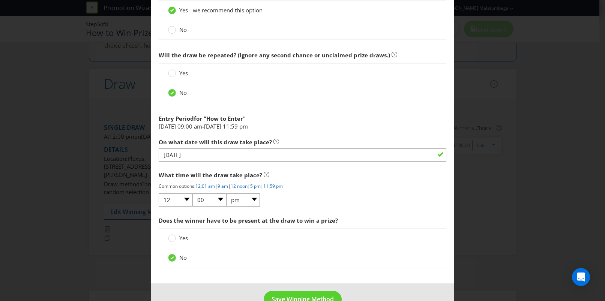
click at [202, 123] on span "09:00 am" at bounding box center [189, 127] width 25 height 8
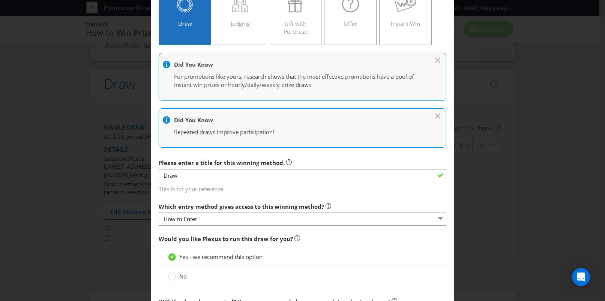
scroll to position [63, 0]
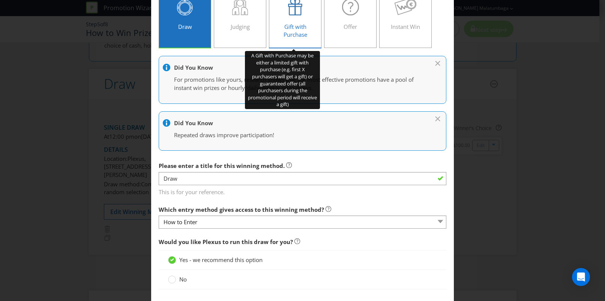
click at [291, 27] on span "Gift with Purchase" at bounding box center [296, 30] width 24 height 15
click at [0, 0] on input "Gift with Purchase" at bounding box center [0, 0] width 0 height 0
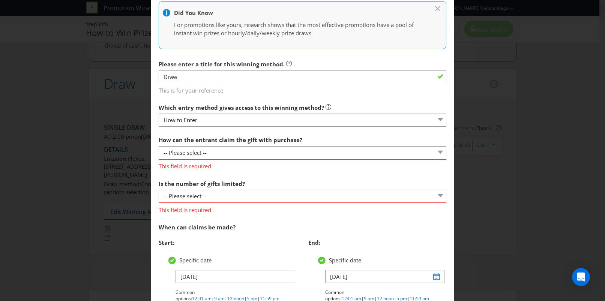
scroll to position [125, 0]
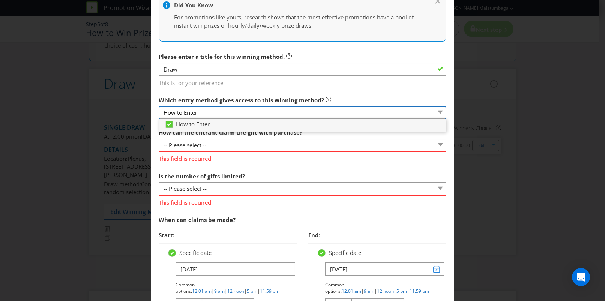
click at [226, 114] on select "How to Enter" at bounding box center [303, 112] width 288 height 13
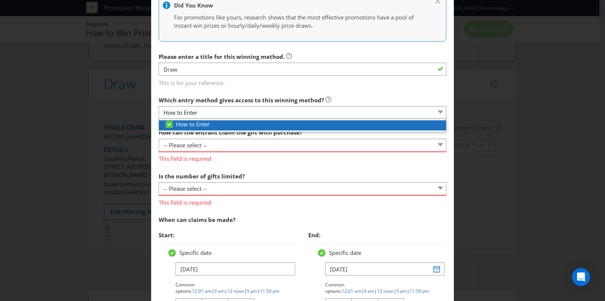
click at [202, 130] on div "How to Enter" at bounding box center [302, 125] width 287 height 10
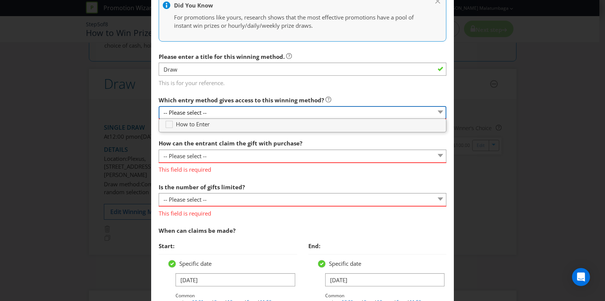
drag, startPoint x: 217, startPoint y: 114, endPoint x: 213, endPoint y: 119, distance: 6.4
click at [217, 114] on select "-- Please select --" at bounding box center [303, 112] width 288 height 13
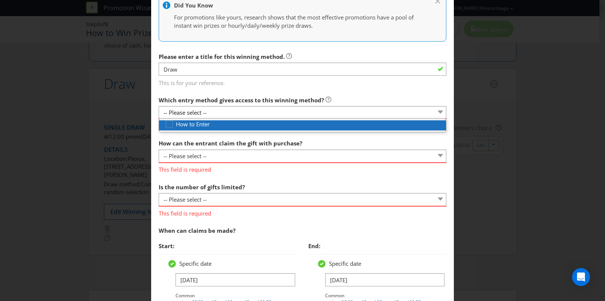
click at [211, 126] on div "How to Enter" at bounding box center [305, 124] width 281 height 8
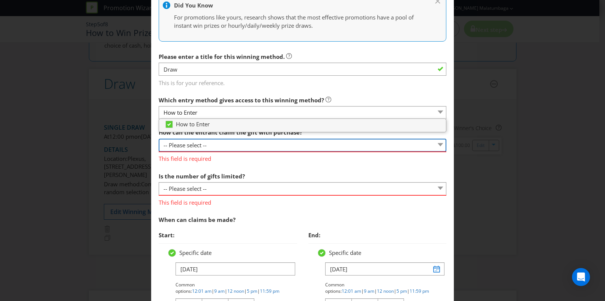
click at [219, 147] on select "-- Please select -- Already covered by entry mechanic Automatically sent to cla…" at bounding box center [303, 145] width 288 height 13
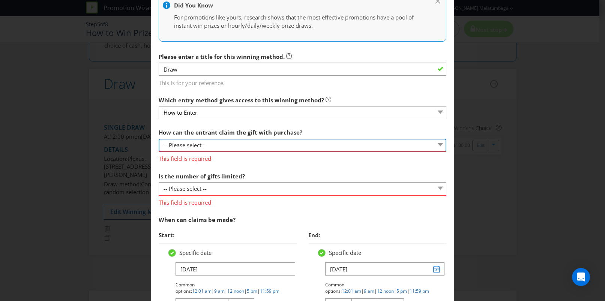
select select "ENTRY_MECHANIC"
click at [159, 139] on select "-- Please select -- Already covered by entry mechanic Automatically sent to cla…" at bounding box center [303, 145] width 288 height 13
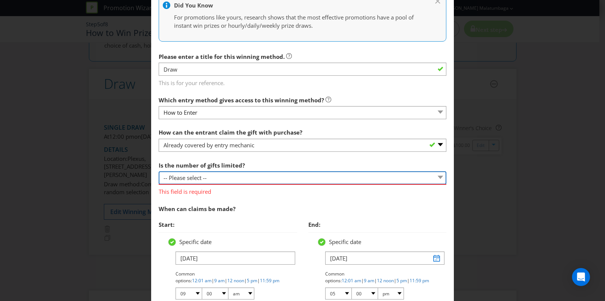
click at [215, 177] on select "-- Please select -- Unlimited gifts available during promotional period Number …" at bounding box center [303, 177] width 288 height 13
select select "UNLIMITED"
click at [159, 171] on select "-- Please select -- Unlimited gifts available during promotional period Number …" at bounding box center [303, 177] width 288 height 13
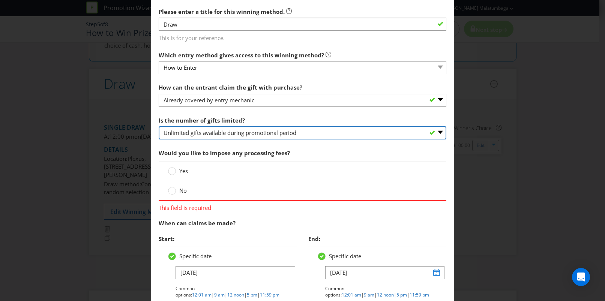
scroll to position [188, 0]
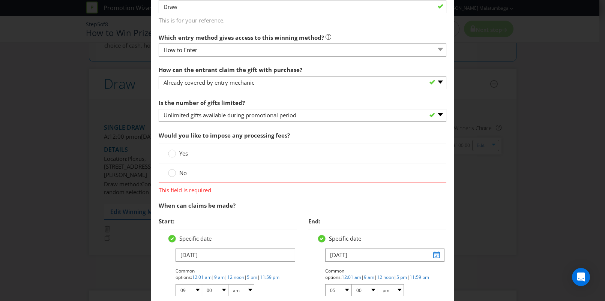
click at [184, 176] on span "No" at bounding box center [183, 173] width 8 height 8
click at [0, 0] on input "No" at bounding box center [0, 0] width 0 height 0
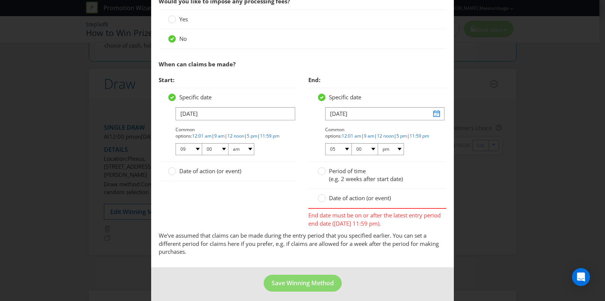
scroll to position [326, 0]
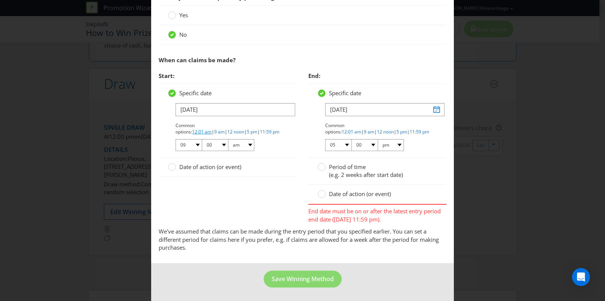
click at [212, 129] on link "12:01 am" at bounding box center [202, 132] width 20 height 6
select select "12"
select select "01"
click at [225, 129] on link "9 am" at bounding box center [219, 132] width 11 height 6
select select "09"
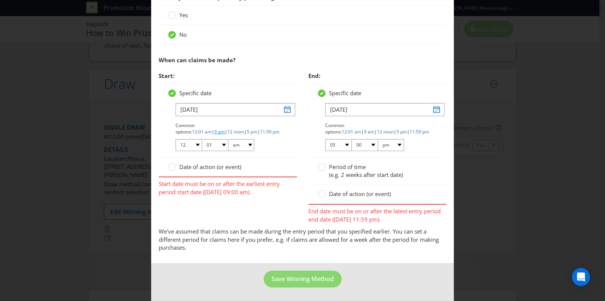
select select "00"
click at [374, 129] on link "9 am" at bounding box center [369, 132] width 11 height 6
select select "09"
select select "am"
click at [374, 129] on link "9 am" at bounding box center [369, 132] width 11 height 6
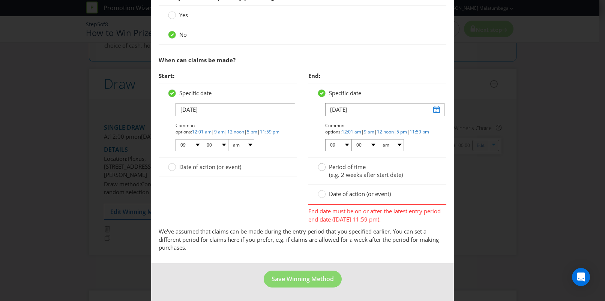
click at [319, 168] on circle at bounding box center [322, 167] width 8 height 8
click at [0, 0] on input "Period of time (e.g. 2 weeks after start date)" at bounding box center [0, 0] width 0 height 0
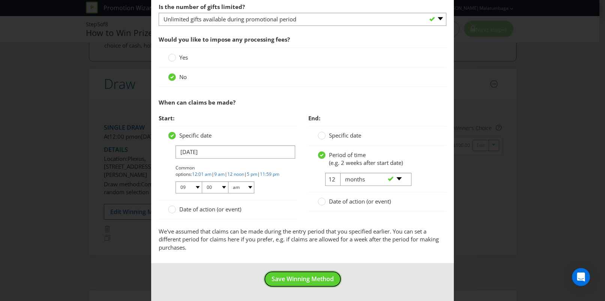
drag, startPoint x: 296, startPoint y: 276, endPoint x: 309, endPoint y: 263, distance: 19.1
click at [297, 276] on span "Save Winning Method" at bounding box center [303, 279] width 62 height 8
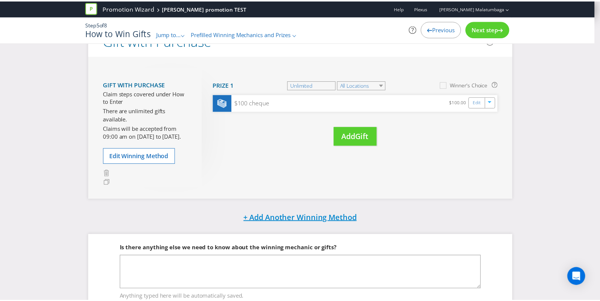
scroll to position [37, 0]
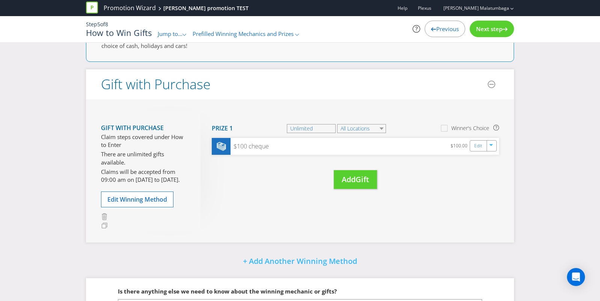
click at [489, 23] on div "Next step" at bounding box center [491, 29] width 44 height 17
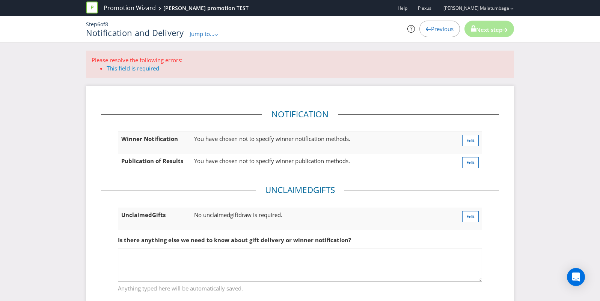
click at [145, 67] on link "This field is required" at bounding box center [133, 69] width 53 height 8
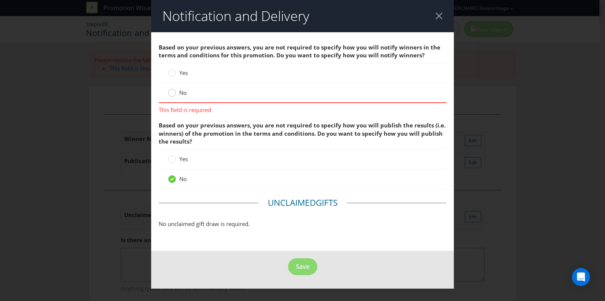
click at [174, 90] on div at bounding box center [172, 91] width 4 height 4
click at [0, 0] on input "No" at bounding box center [0, 0] width 0 height 0
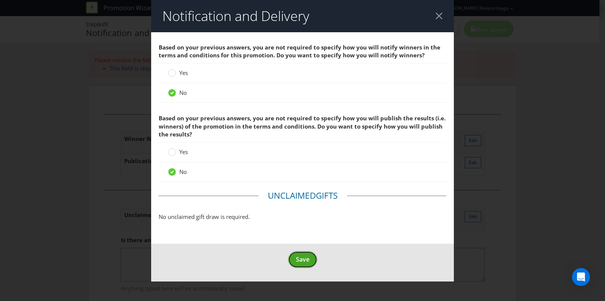
drag, startPoint x: 300, startPoint y: 259, endPoint x: 308, endPoint y: 253, distance: 10.7
click at [301, 259] on span "Save" at bounding box center [303, 260] width 14 height 8
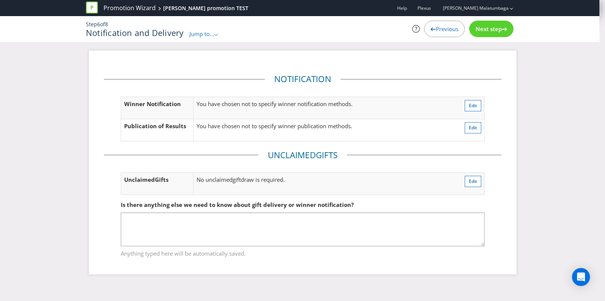
click at [489, 28] on span "Next step" at bounding box center [489, 29] width 26 height 8
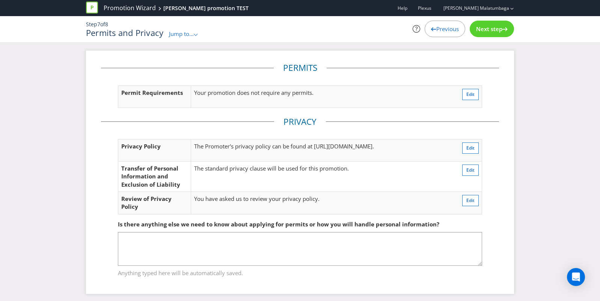
click at [483, 28] on span "Next step" at bounding box center [489, 29] width 26 height 8
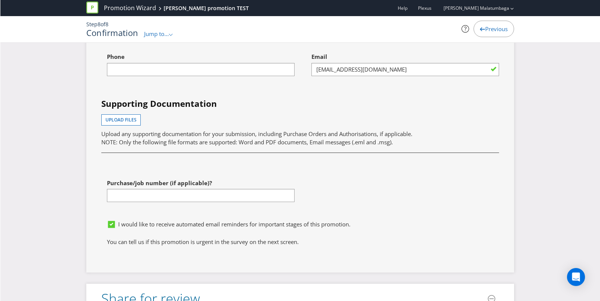
scroll to position [1814, 0]
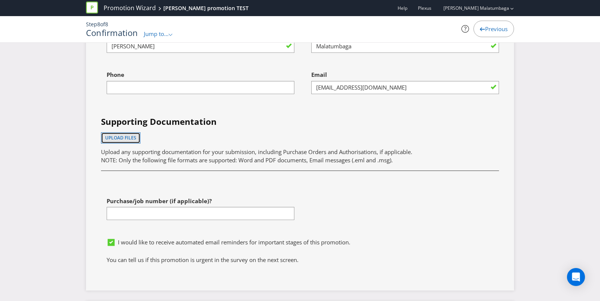
click at [120, 136] on span "Upload files" at bounding box center [120, 138] width 31 height 6
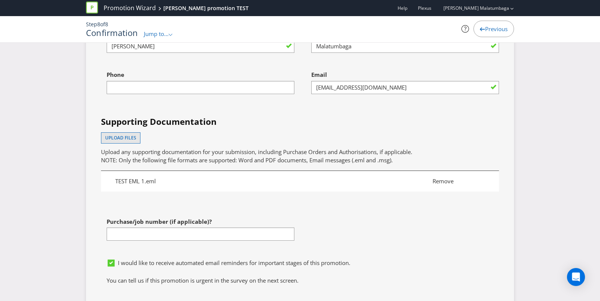
click at [438, 180] on span "Remove" at bounding box center [458, 181] width 63 height 8
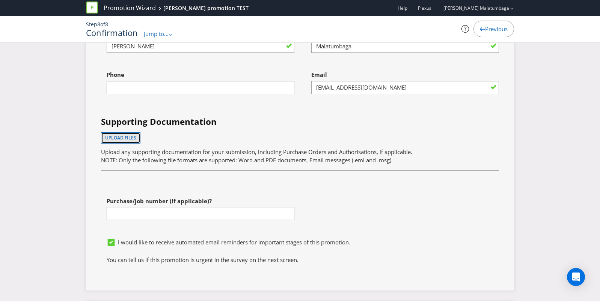
click at [127, 138] on span "Upload files" at bounding box center [120, 138] width 31 height 6
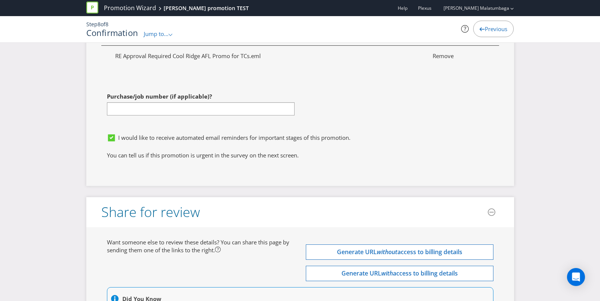
scroll to position [1876, 0]
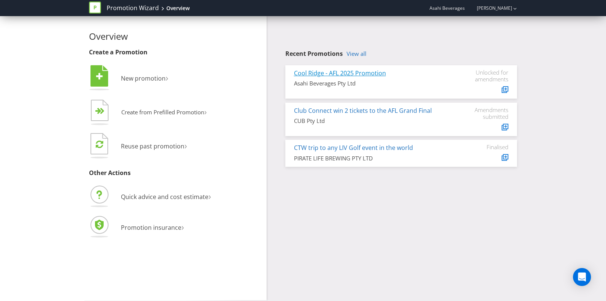
click at [351, 74] on link "Cool Ridge - AFL 2025 Promotion" at bounding box center [340, 73] width 92 height 8
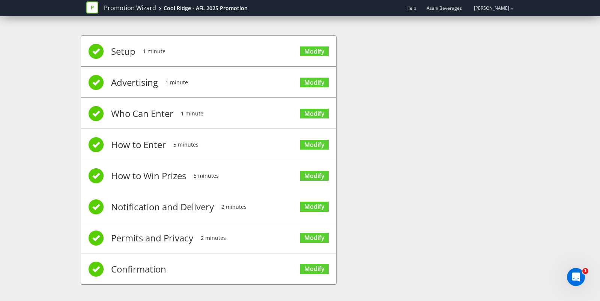
scroll to position [3, 0]
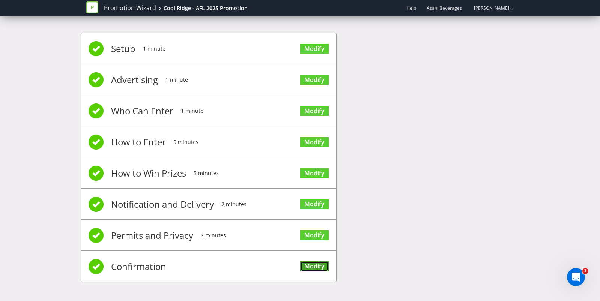
click at [311, 268] on link "Modify" at bounding box center [314, 267] width 29 height 10
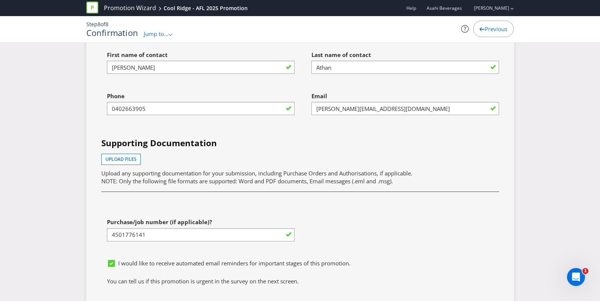
scroll to position [2191, 0]
click at [127, 156] on span "Upload files" at bounding box center [120, 159] width 31 height 6
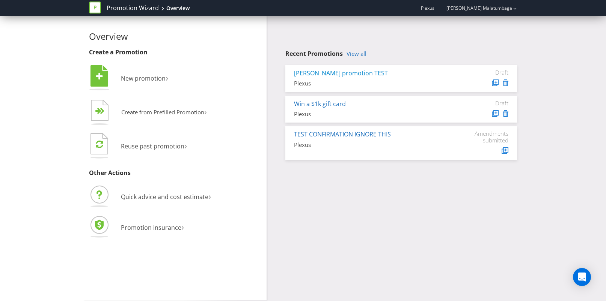
click at [336, 70] on link "[PERSON_NAME] promotion TEST" at bounding box center [341, 73] width 94 height 8
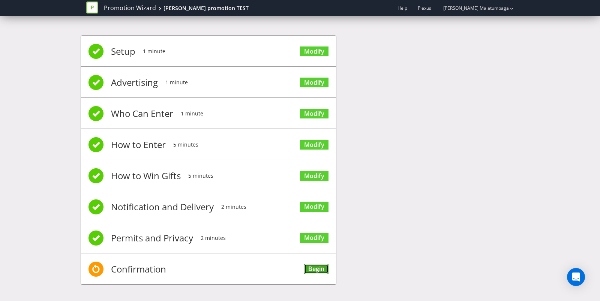
click at [312, 271] on link "Begin" at bounding box center [316, 269] width 24 height 10
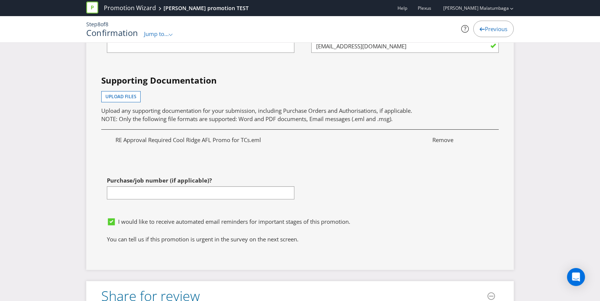
scroll to position [1849, 0]
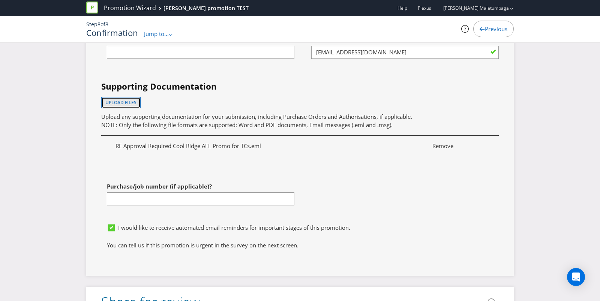
click at [130, 101] on span "Upload files" at bounding box center [120, 102] width 31 height 6
